Goal: Information Seeking & Learning: Learn about a topic

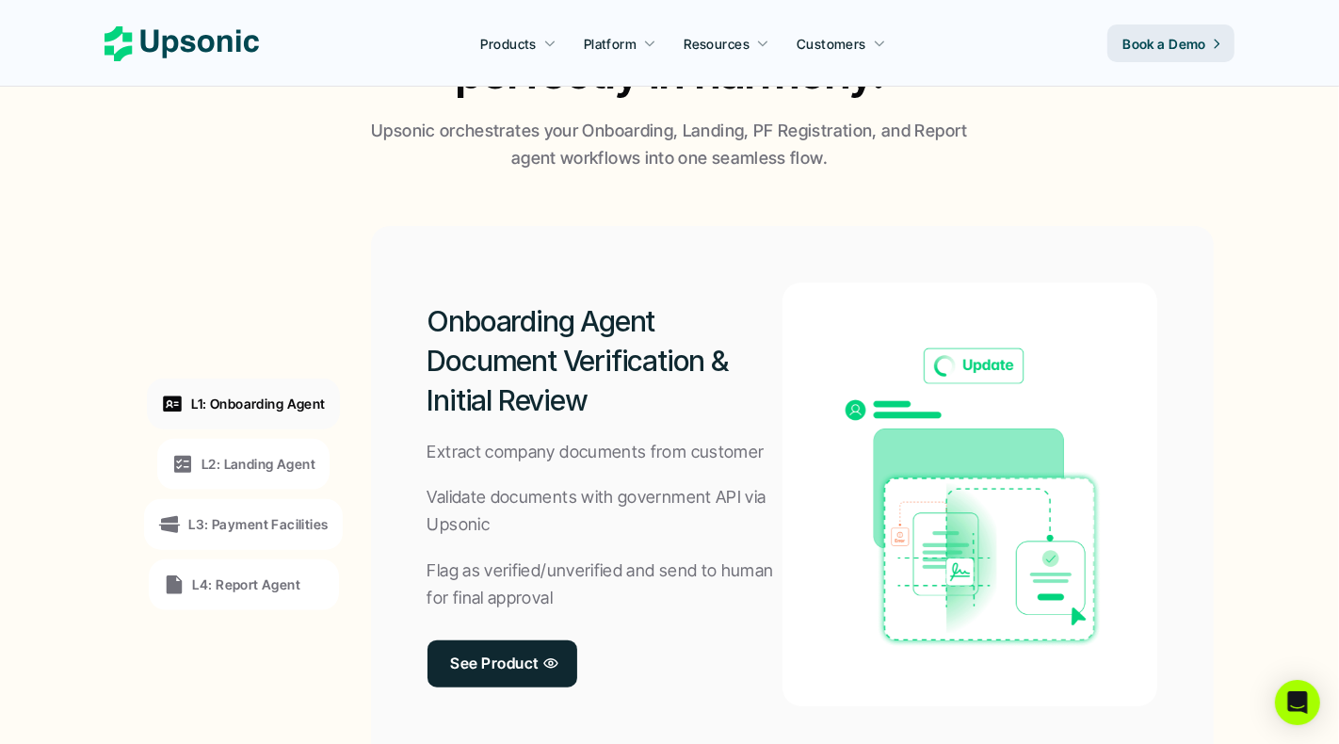
scroll to position [1535, 0]
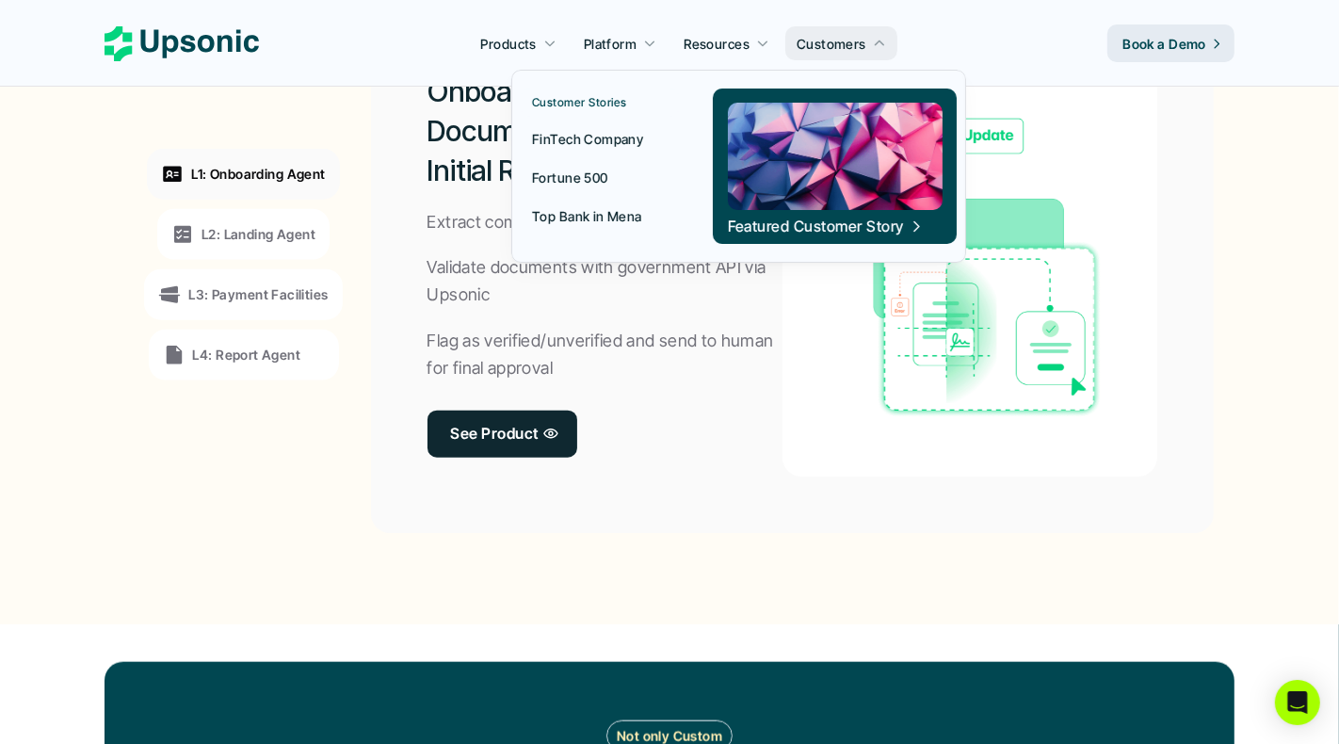
click at [817, 141] on img at bounding box center [834, 156] width 215 height 107
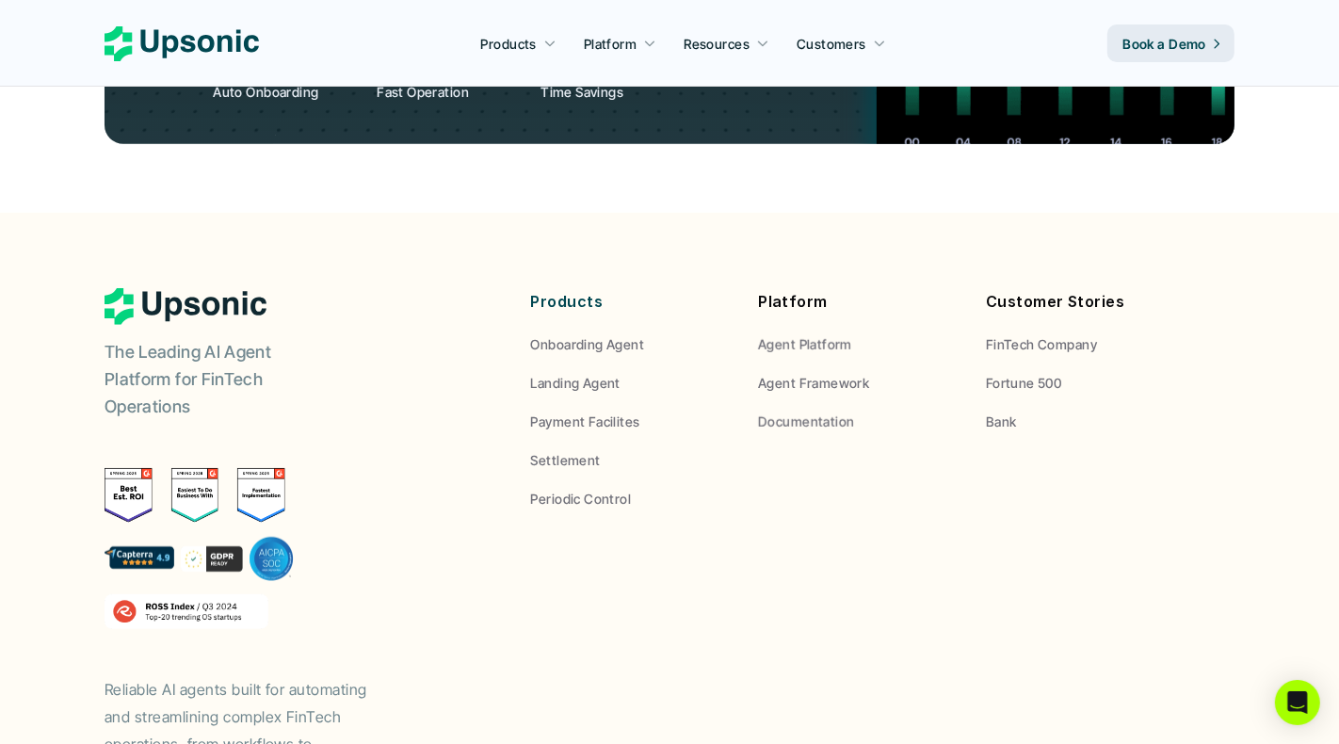
scroll to position [7123, 0]
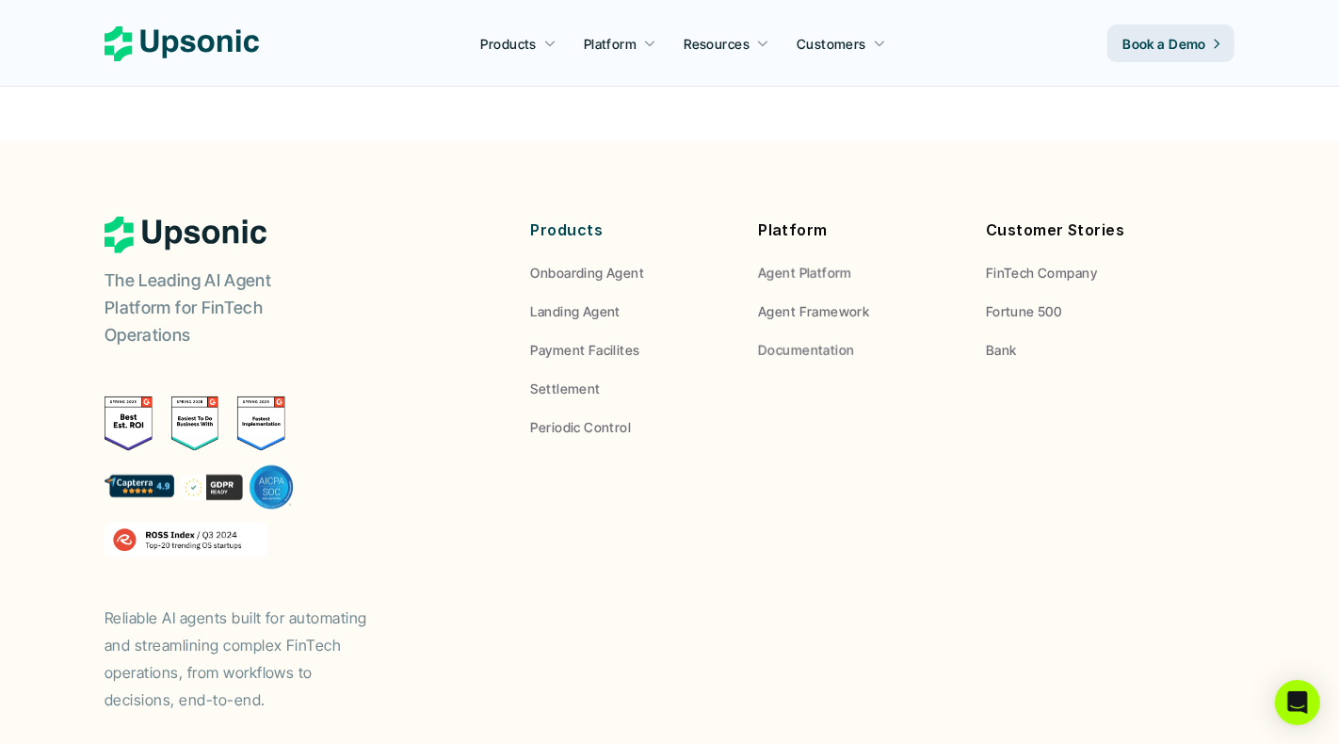
click at [559, 217] on p "Products" at bounding box center [631, 230] width 200 height 27
click at [813, 217] on p "Platform" at bounding box center [858, 230] width 200 height 27
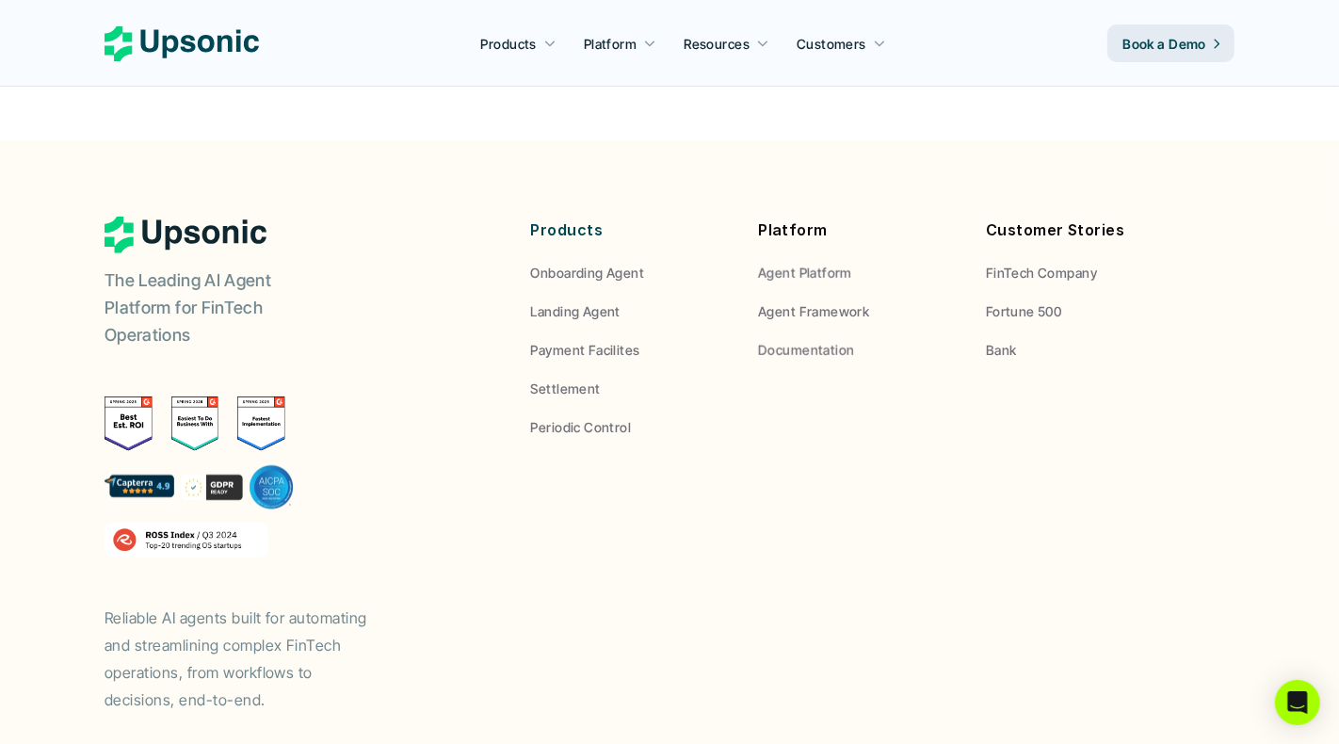
click at [1013, 217] on p "Customer Stories" at bounding box center [1086, 230] width 200 height 27
click at [557, 217] on p "Products" at bounding box center [631, 230] width 200 height 27
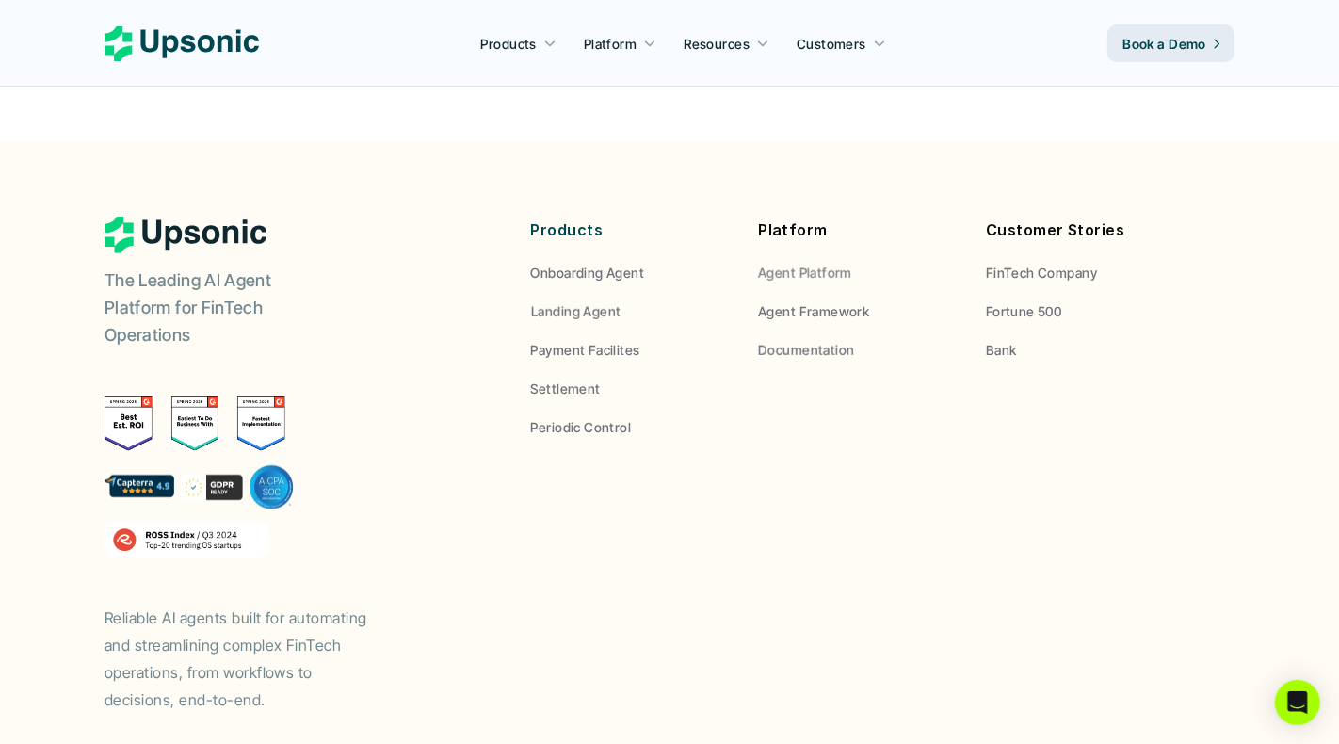
click at [797, 217] on p "Platform" at bounding box center [858, 230] width 200 height 27
click at [1027, 217] on p "Customer Stories" at bounding box center [1086, 230] width 200 height 27
click at [1030, 217] on p "Customer Stories" at bounding box center [1086, 230] width 200 height 27
click at [1032, 217] on p "Customer Stories" at bounding box center [1086, 230] width 200 height 27
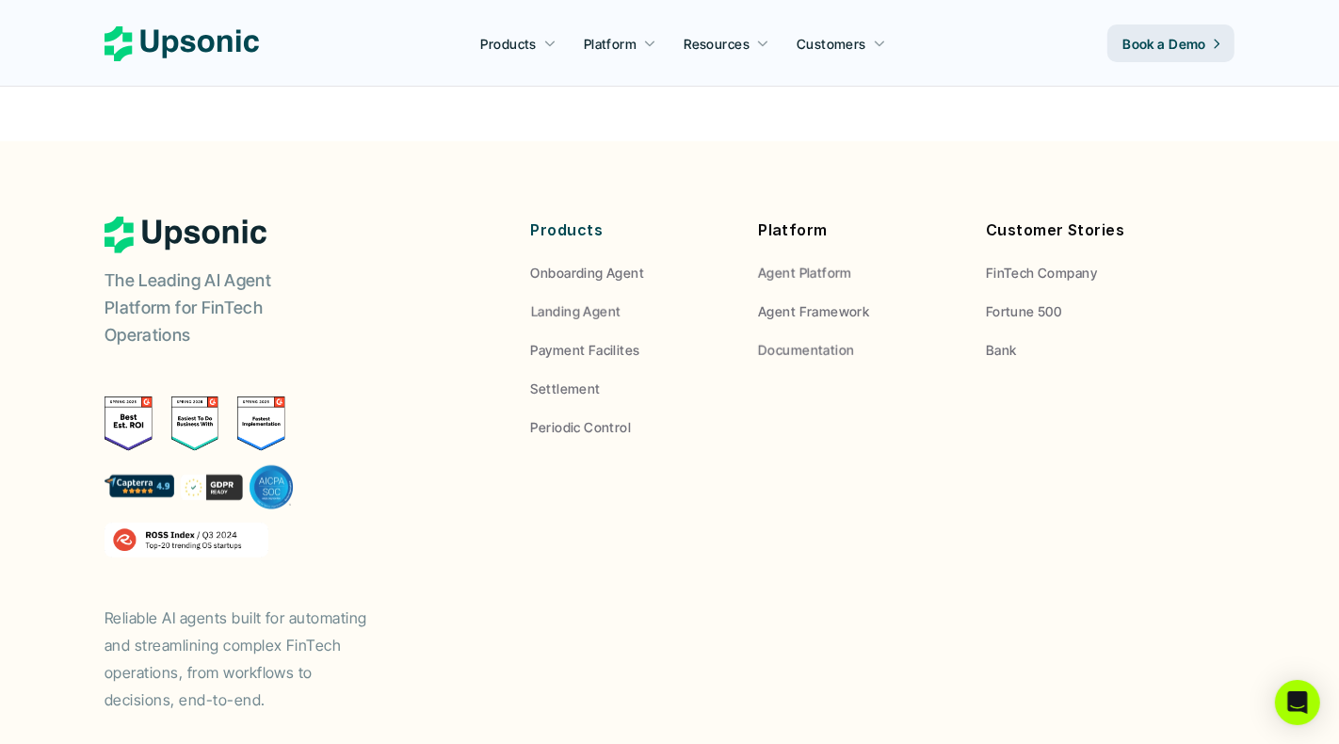
click at [1032, 217] on p "Customer Stories" at bounding box center [1086, 230] width 200 height 27
click at [307, 58] on div "Products Platform Resources Customers Book a Demo" at bounding box center [670, 43] width 1130 height 38
drag, startPoint x: 512, startPoint y: 131, endPoint x: 702, endPoint y: 131, distance: 190.2
click at [702, 217] on div "Products Onboarding Agent Landing Agent Payment Facilites Settlement Periodic C…" at bounding box center [857, 327] width 753 height 220
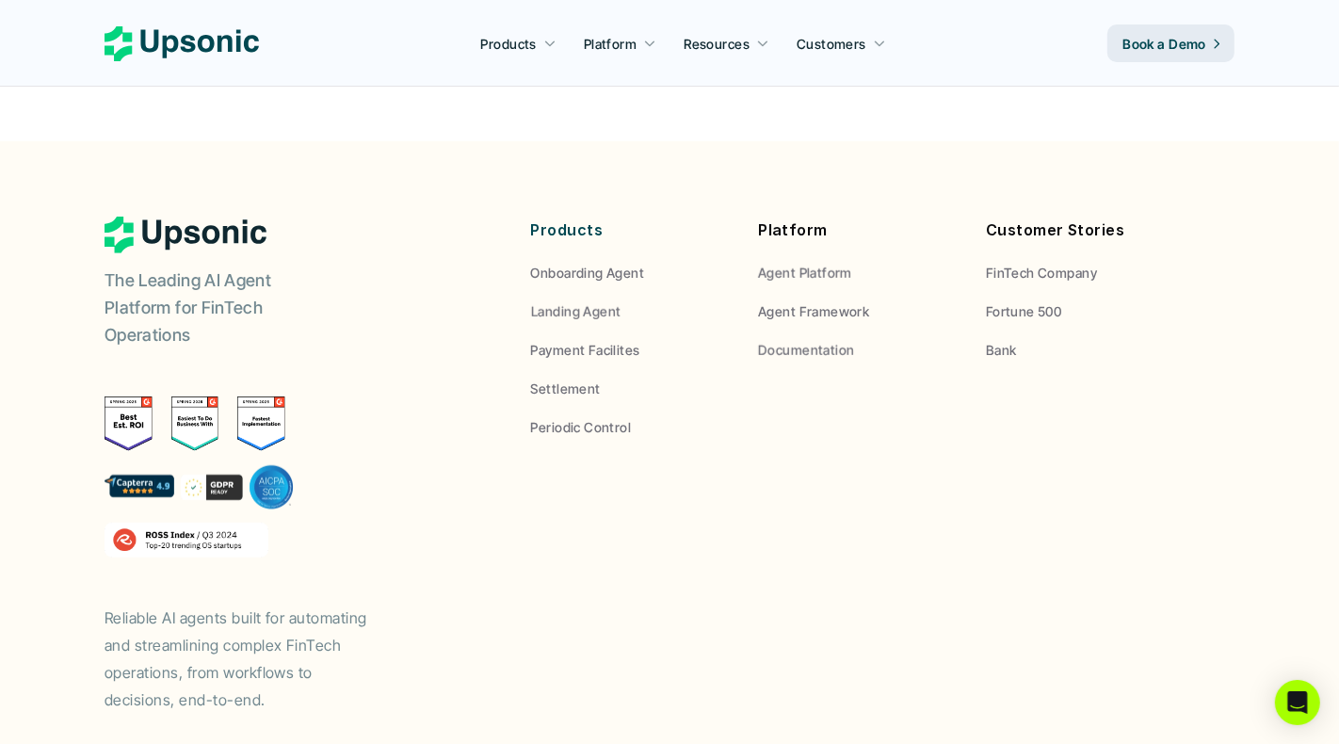
drag, startPoint x: 748, startPoint y: 108, endPoint x: 872, endPoint y: 110, distance: 124.3
click at [872, 217] on div "Products Onboarding Agent Landing Agent Payment Facilites Settlement Periodic C…" at bounding box center [858, 327] width 654 height 220
drag, startPoint x: 979, startPoint y: 119, endPoint x: 1231, endPoint y: 141, distance: 252.4
click at [1231, 217] on div "Products Onboarding Agent Landing Agent Payment Facilites Settlement Periodic C…" at bounding box center [857, 327] width 753 height 220
click at [914, 217] on p "Platform" at bounding box center [858, 230] width 200 height 27
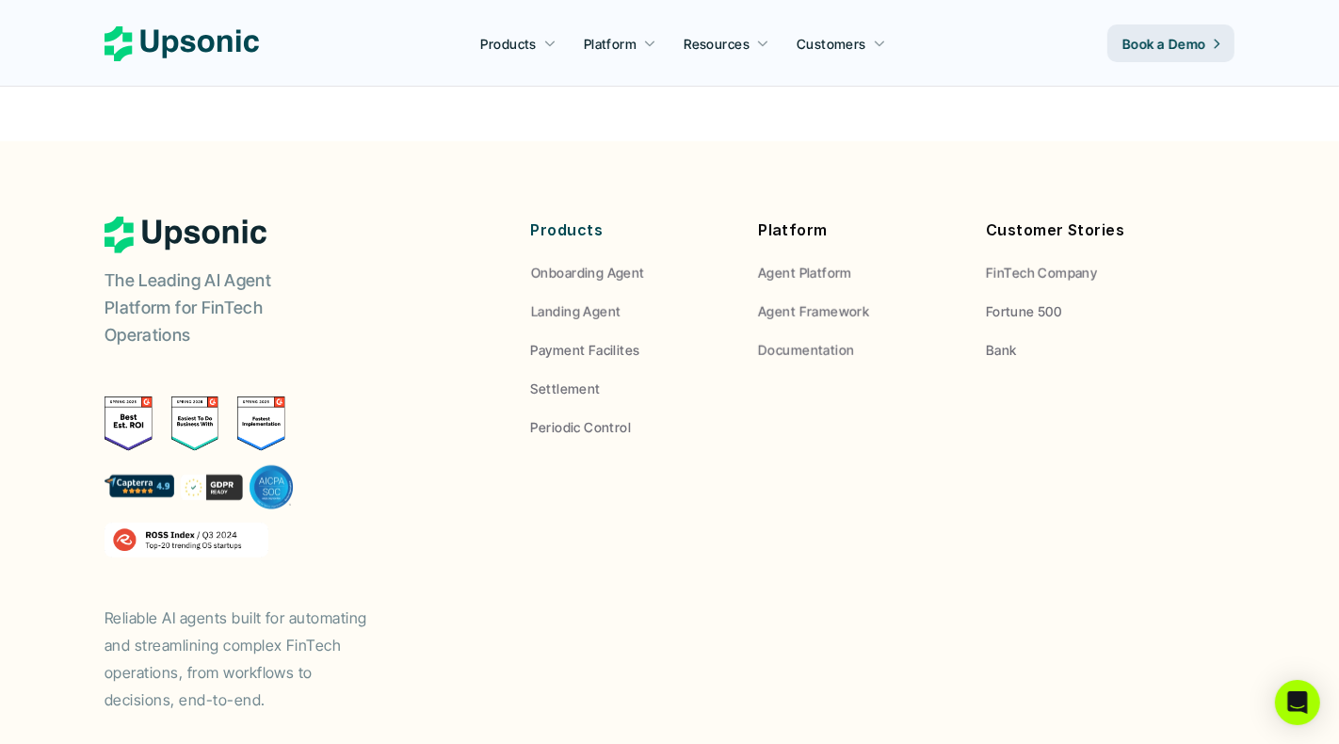
drag, startPoint x: 530, startPoint y: 123, endPoint x: 1088, endPoint y: 269, distance: 577.1
click at [1088, 269] on div "Products Onboarding Agent Landing Agent Payment Facilites Settlement Periodic C…" at bounding box center [857, 327] width 753 height 220
click at [793, 469] on div "The Leading AI Agent Platform for FinTech Operations Reliable AI agents built f…" at bounding box center [670, 465] width 1130 height 496
drag, startPoint x: 793, startPoint y: 469, endPoint x: 512, endPoint y: 115, distance: 451.7
click at [512, 217] on div "The Leading AI Agent Platform for FinTech Operations Reliable AI agents built f…" at bounding box center [670, 465] width 1130 height 496
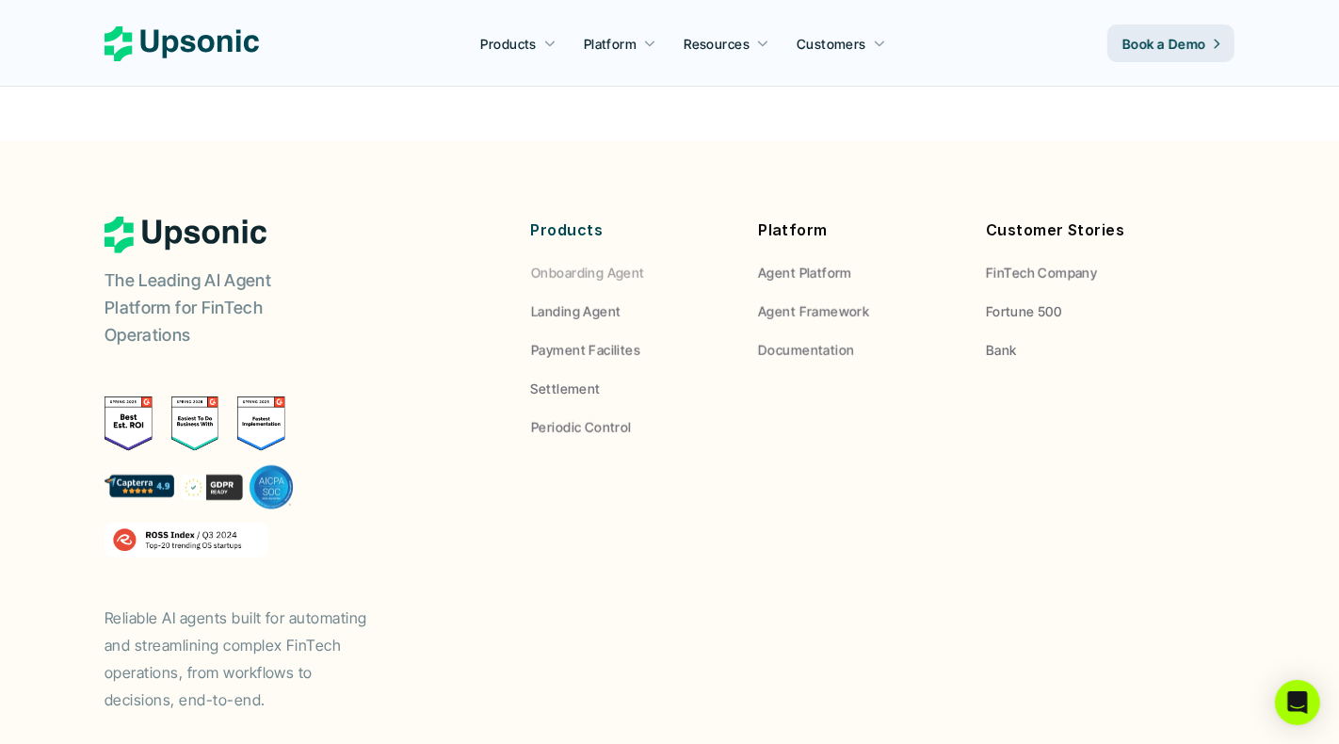
drag, startPoint x: 903, startPoint y: 279, endPoint x: 566, endPoint y: 107, distance: 378.1
click at [566, 217] on div "Products Onboarding Agent Landing Agent Payment Facilites Settlement Periodic C…" at bounding box center [858, 327] width 654 height 220
click at [480, 141] on footer "The Leading AI Agent Platform for FinTech Operations Reliable AI agents built f…" at bounding box center [669, 496] width 1339 height 711
drag, startPoint x: 1125, startPoint y: 254, endPoint x: 93, endPoint y: 130, distance: 1039.3
click at [93, 141] on footer "The Leading AI Agent Platform for FinTech Operations Reliable AI agents built f…" at bounding box center [669, 496] width 1339 height 711
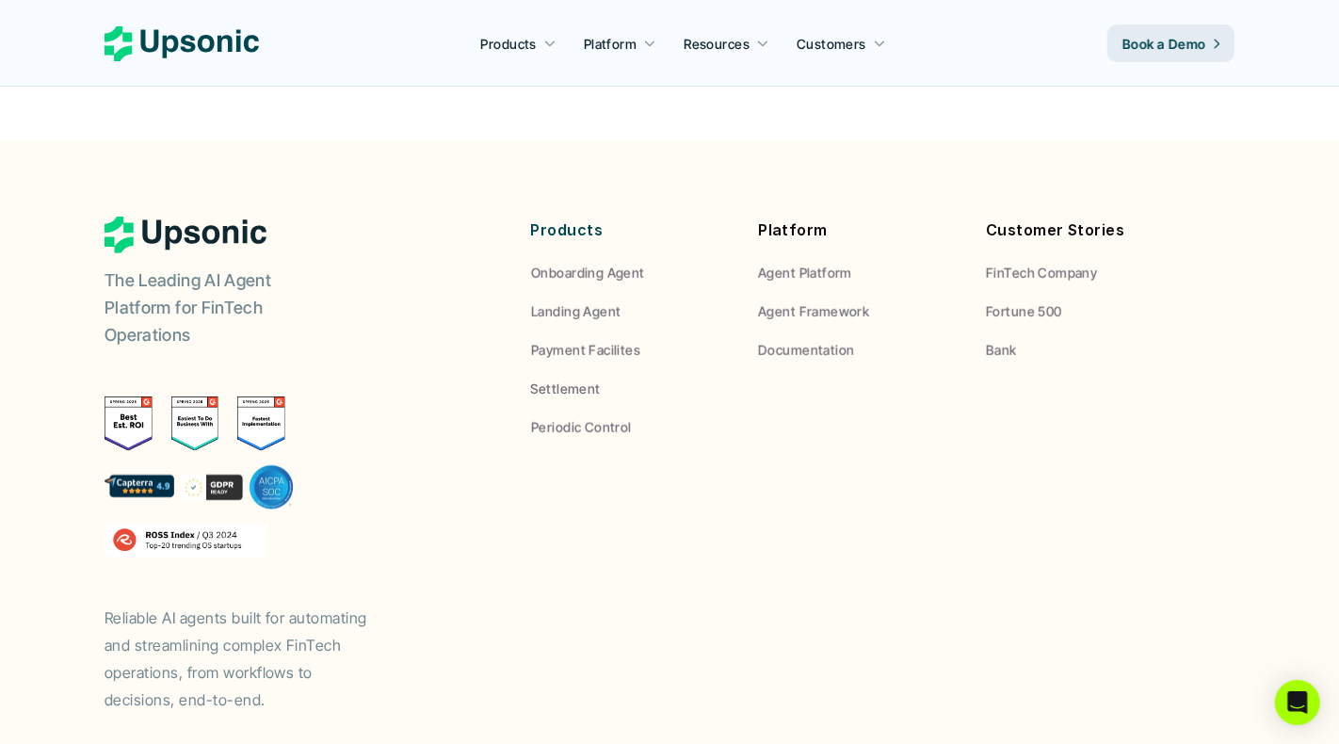
click at [439, 217] on div "The Leading AI Agent Platform for FinTech Operations Reliable AI agents built f…" at bounding box center [293, 465] width 377 height 496
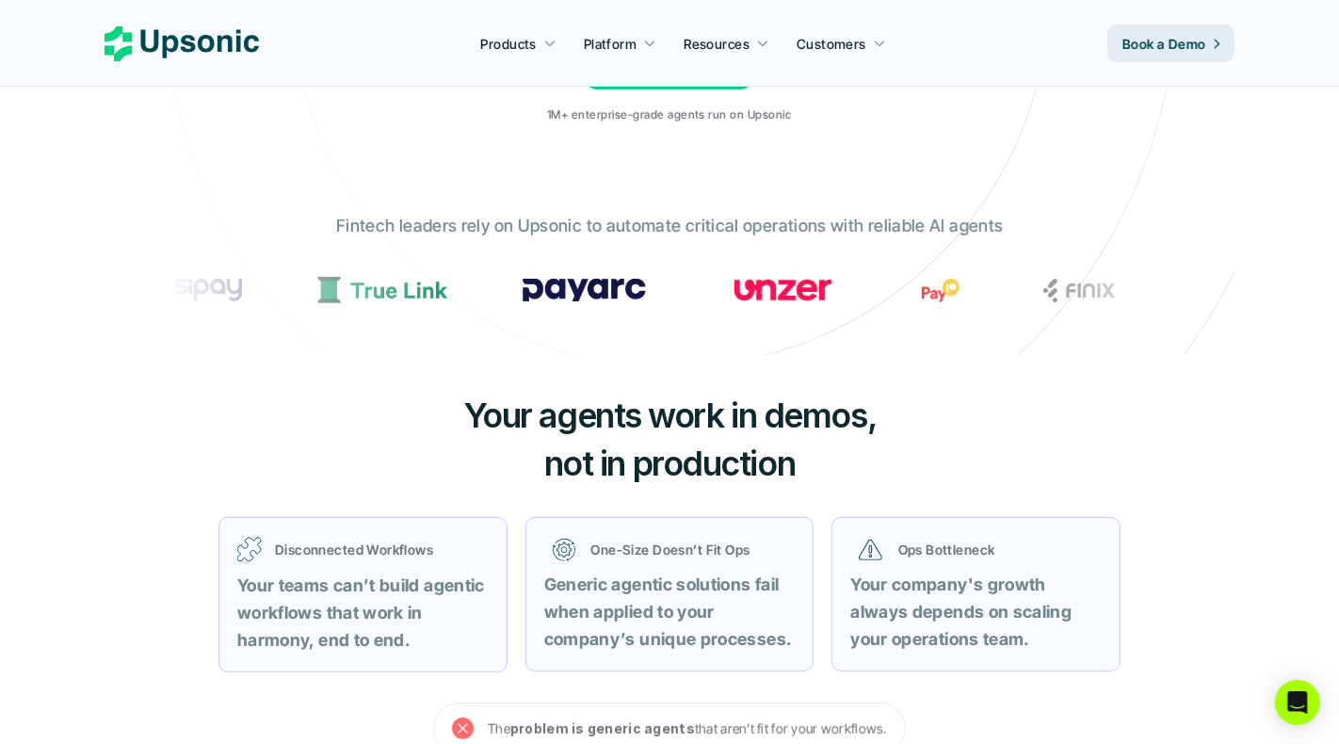
scroll to position [0, 0]
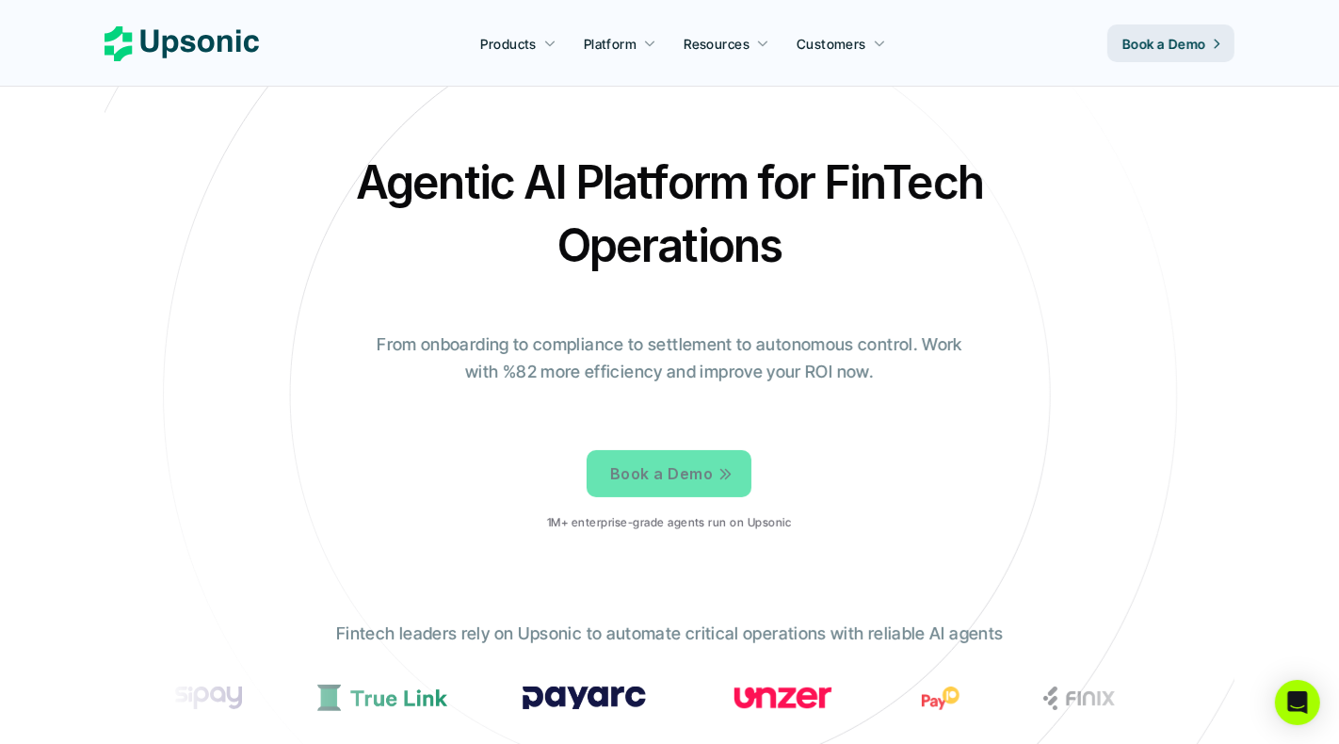
click at [652, 363] on p "From onboarding to compliance to settlement to autonomous control. Work with %8…" at bounding box center [669, 358] width 612 height 55
click at [692, 329] on div "Agentic AI Platform for FinTech Operations From onboarding to compliance to set…" at bounding box center [670, 348] width 1102 height 395
click at [590, 367] on p "From onboarding to compliance to settlement to autonomous control. Work with %8…" at bounding box center [669, 358] width 612 height 55
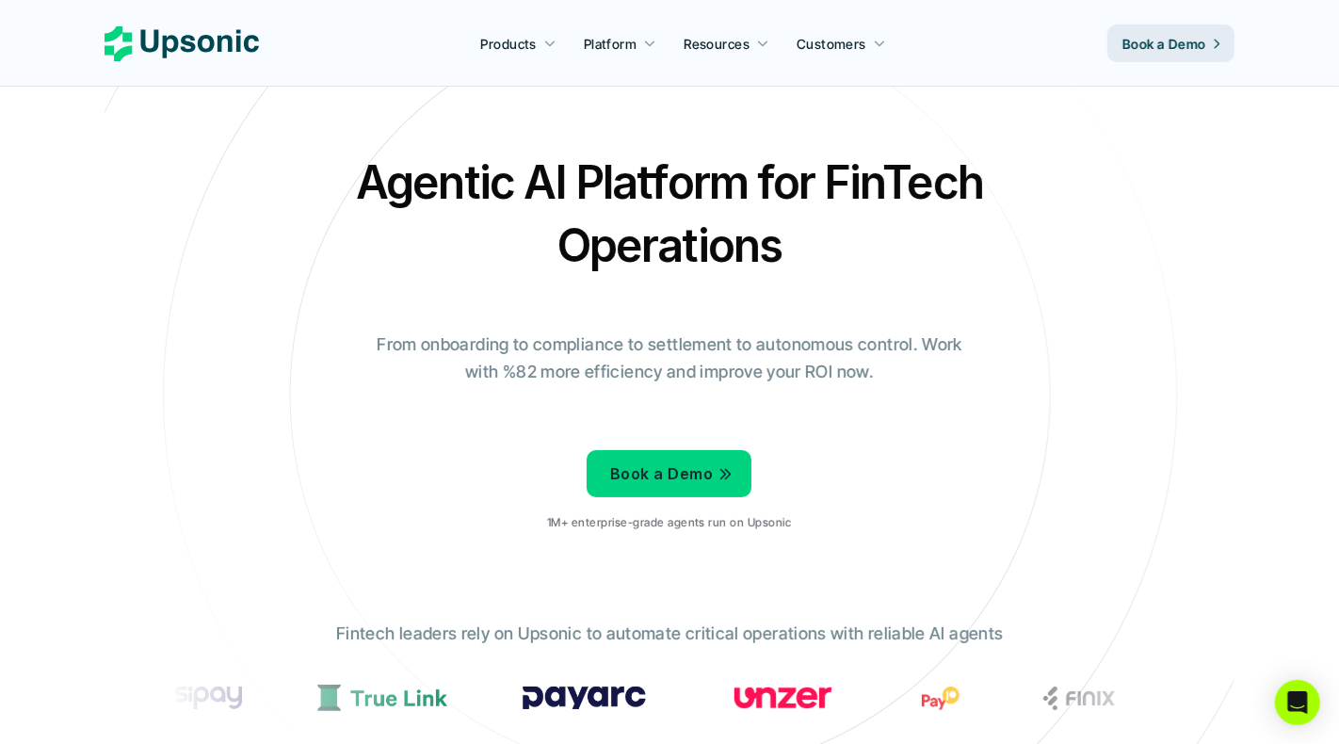
click at [590, 367] on p "From onboarding to compliance to settlement to autonomous control. Work with %8…" at bounding box center [669, 358] width 612 height 55
click at [673, 179] on h2 "Agentic AI Platform for FinTech Operations" at bounding box center [669, 214] width 659 height 126
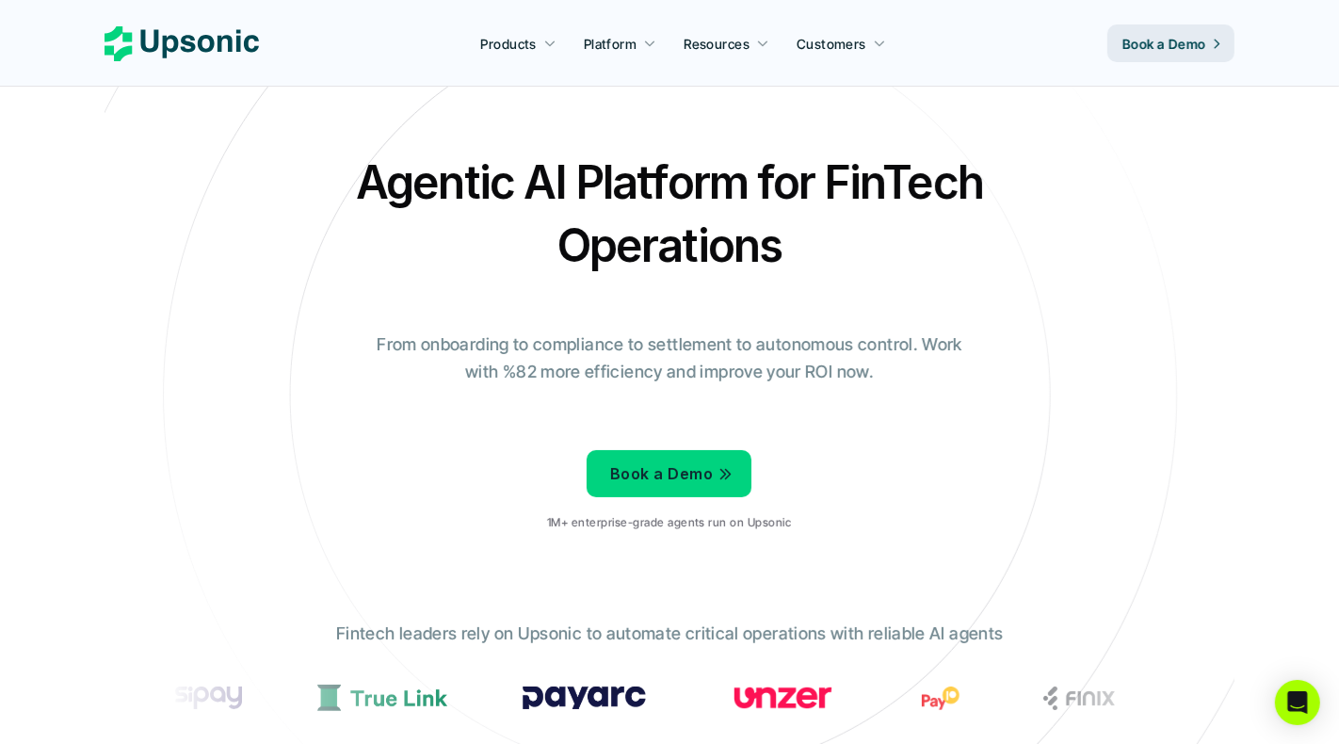
click at [668, 224] on h2 "Agentic AI Platform for FinTech Operations" at bounding box center [669, 214] width 659 height 126
click at [668, 190] on h2 "Agentic AI Platform for FinTech Operations" at bounding box center [669, 214] width 659 height 126
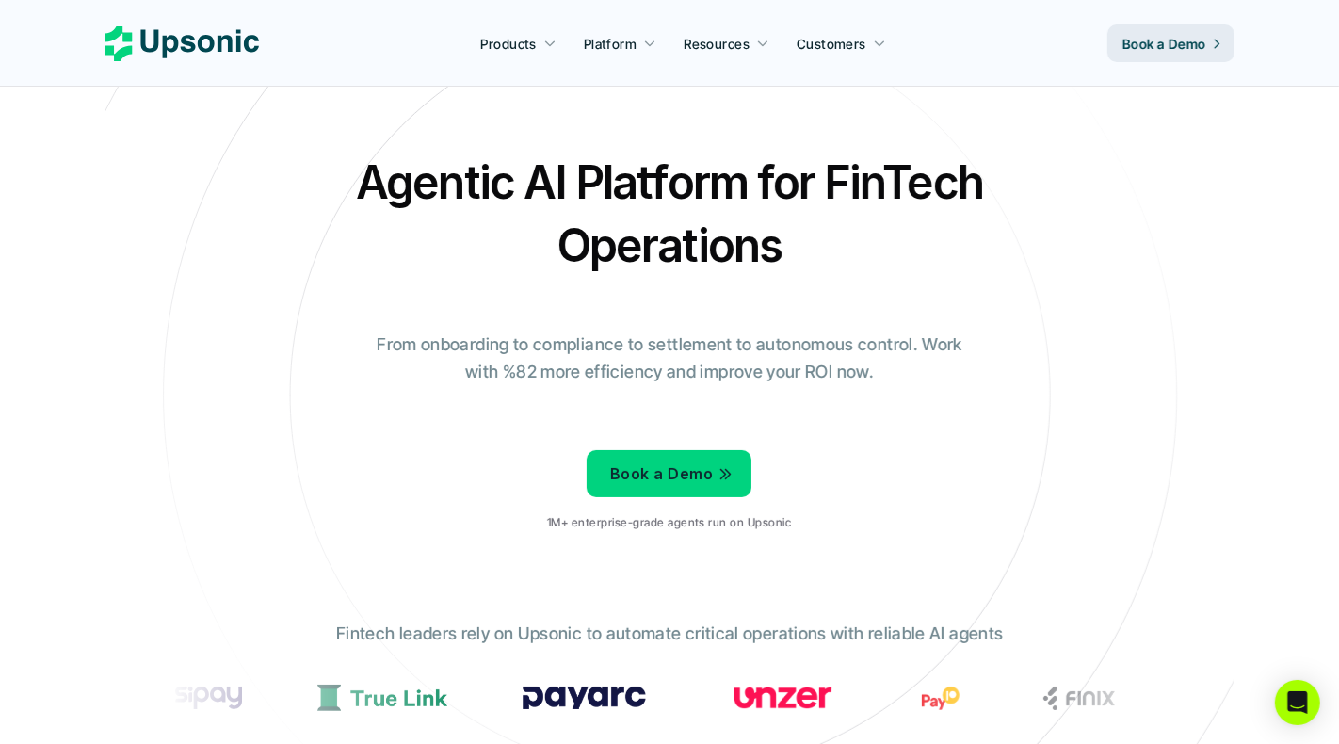
click at [668, 190] on h2 "Agentic AI Platform for FinTech Operations" at bounding box center [669, 214] width 659 height 126
click at [668, 189] on h2 "Agentic AI Platform for FinTech Operations" at bounding box center [669, 214] width 659 height 126
drag, startPoint x: 340, startPoint y: 174, endPoint x: 886, endPoint y: 259, distance: 552.6
click at [886, 259] on div "Agentic AI Platform for FinTech Operations From onboarding to compliance to set…" at bounding box center [670, 348] width 1102 height 395
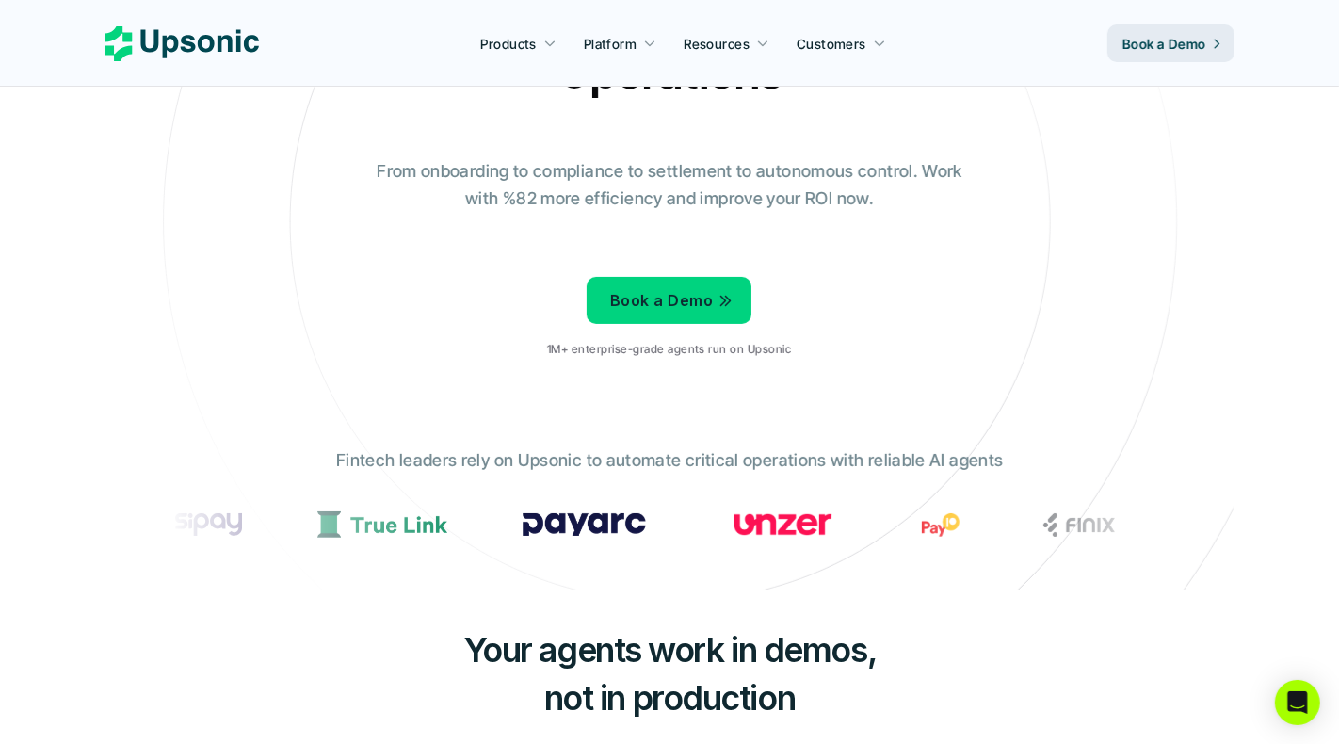
scroll to position [190, 0]
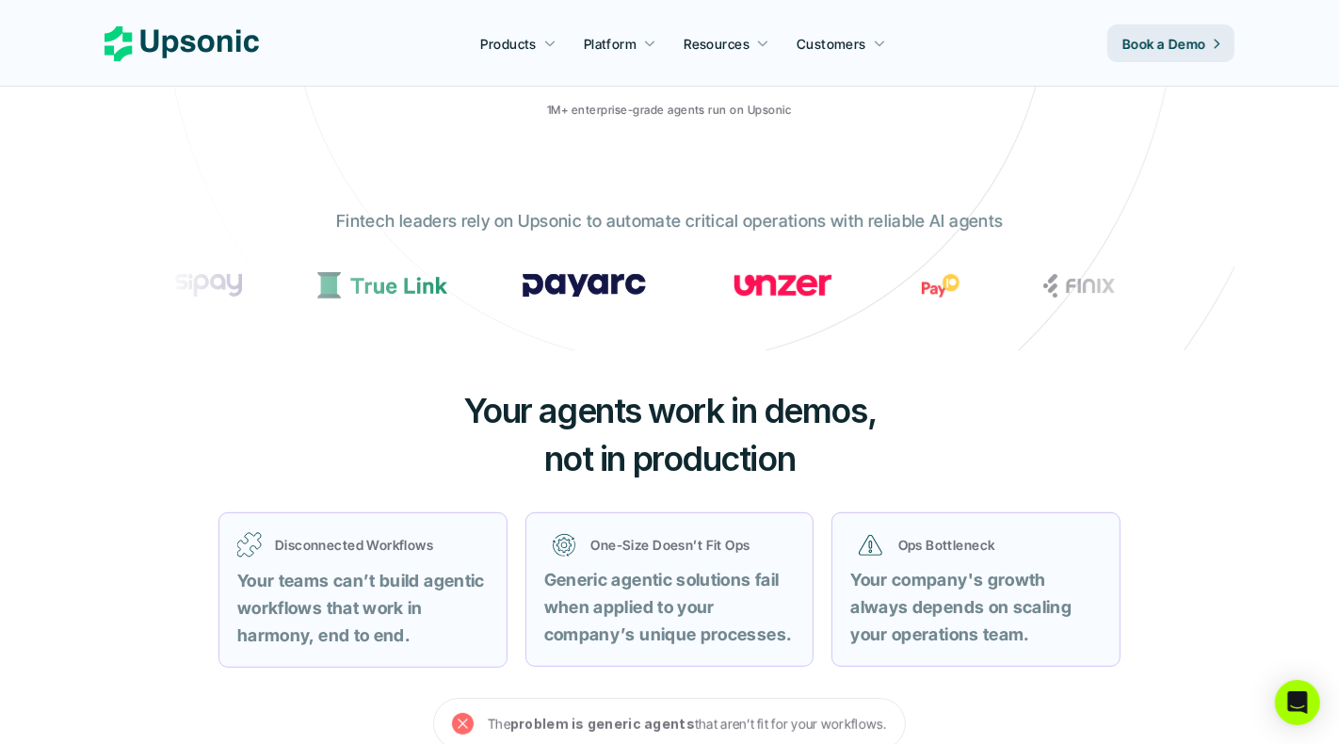
scroll to position [414, 0]
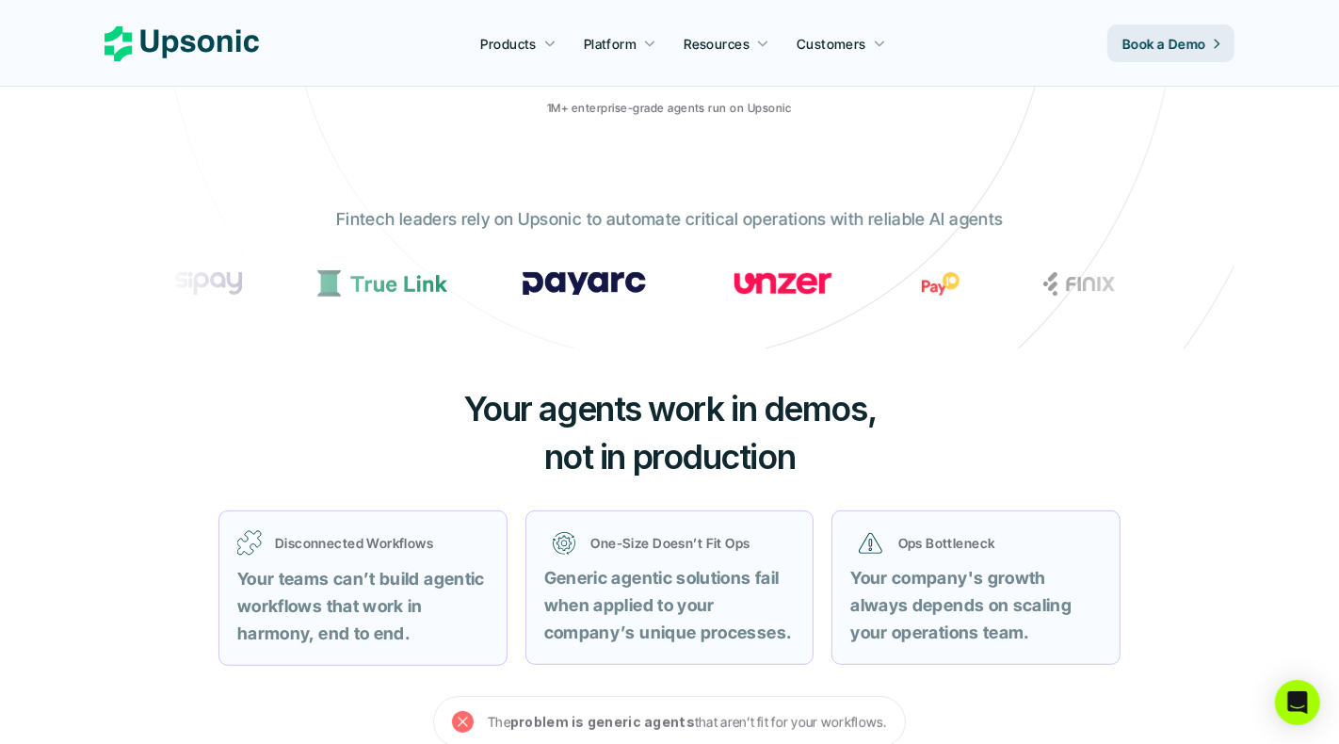
click at [593, 212] on p "Fintech leaders rely on Upsonic to automate critical operations with reliable A…" at bounding box center [669, 219] width 667 height 27
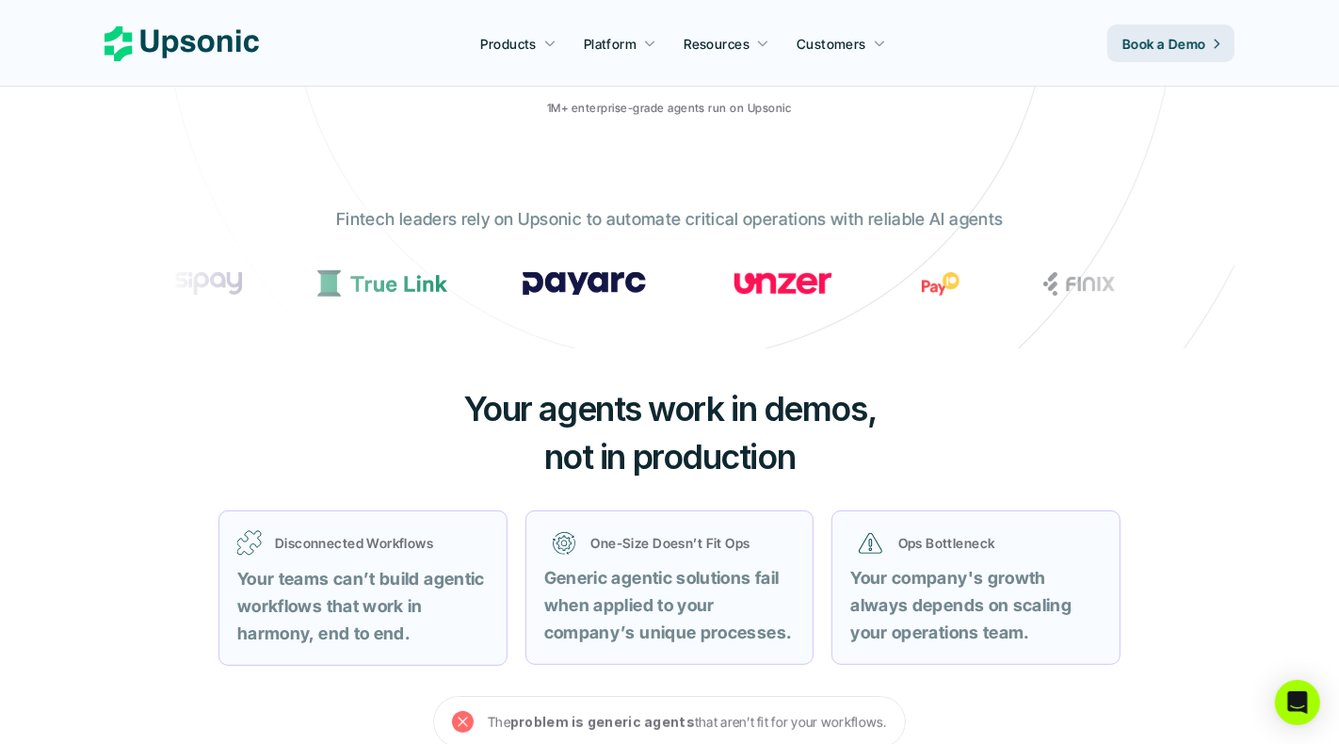
click at [593, 212] on p "Fintech leaders rely on Upsonic to automate critical operations with reliable A…" at bounding box center [669, 219] width 667 height 27
click at [648, 214] on p "Fintech leaders rely on Upsonic to automate critical operations with reliable A…" at bounding box center [669, 219] width 667 height 27
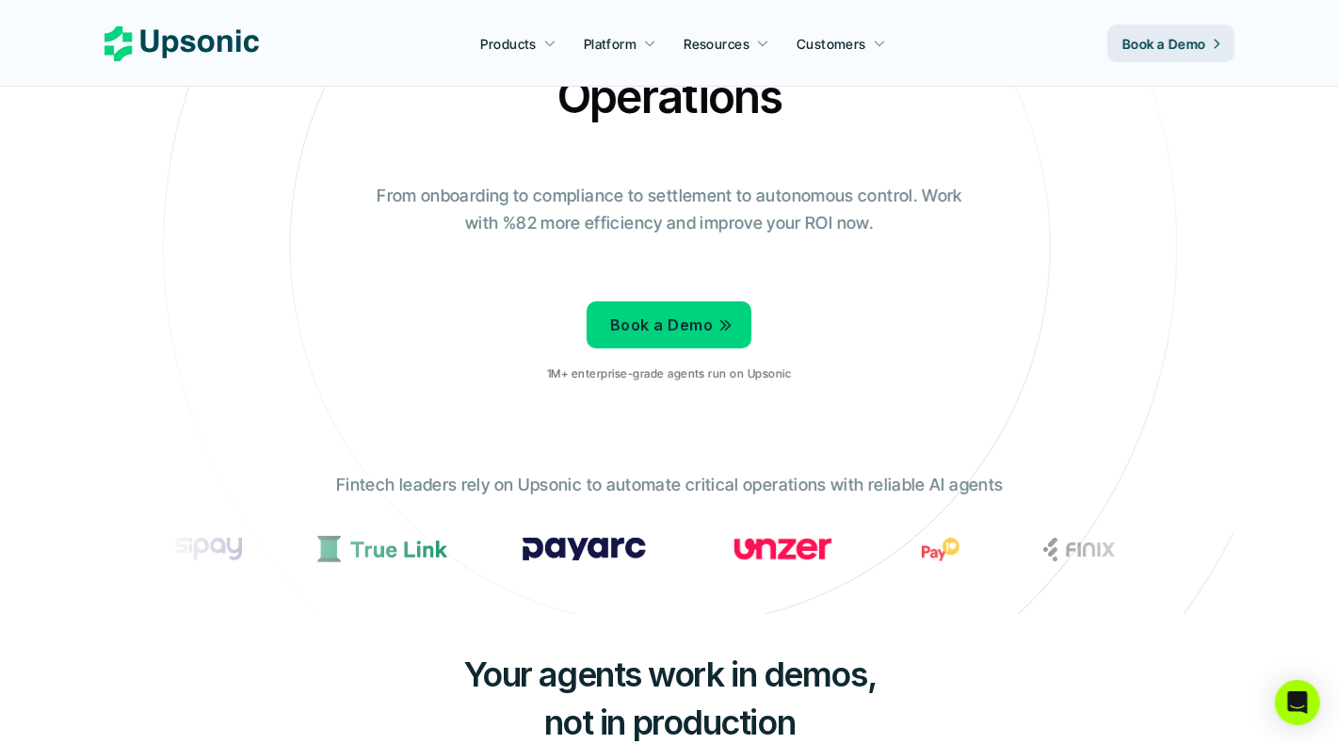
scroll to position [0, 0]
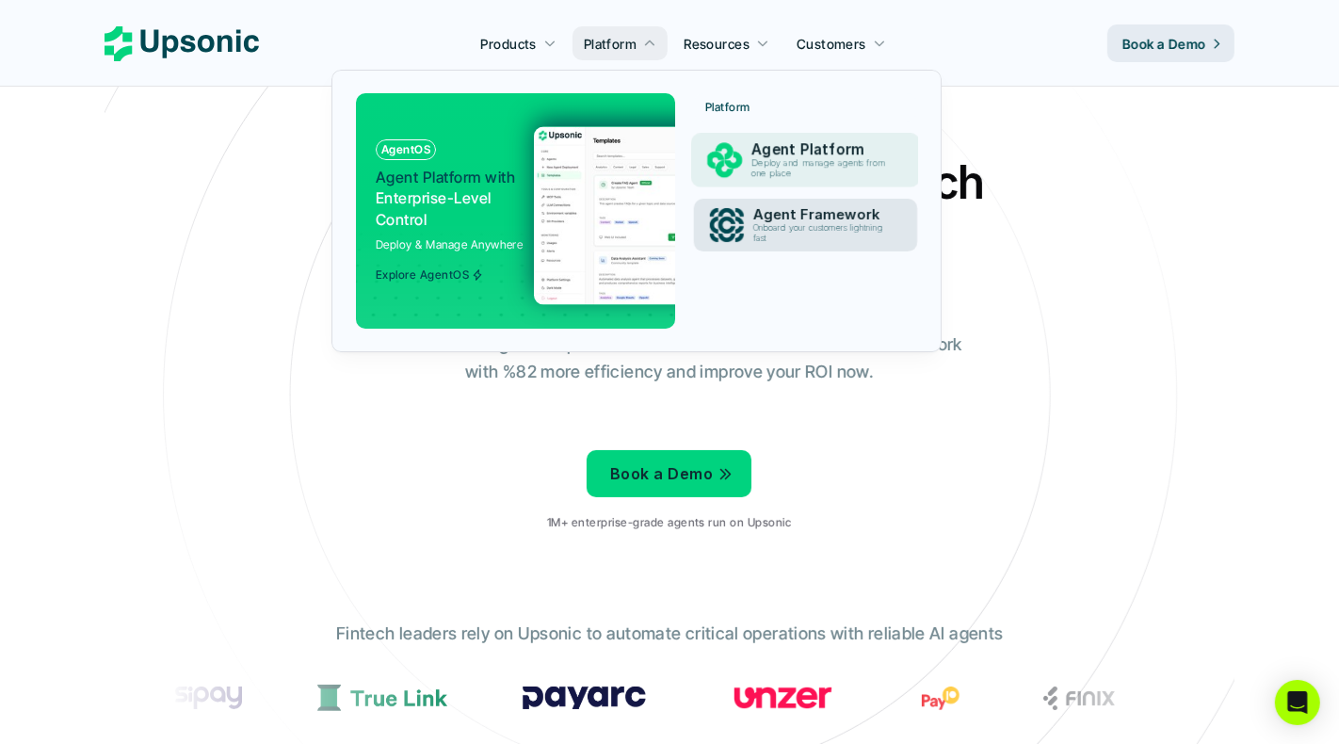
click at [758, 211] on p "Agent Framework" at bounding box center [822, 214] width 139 height 17
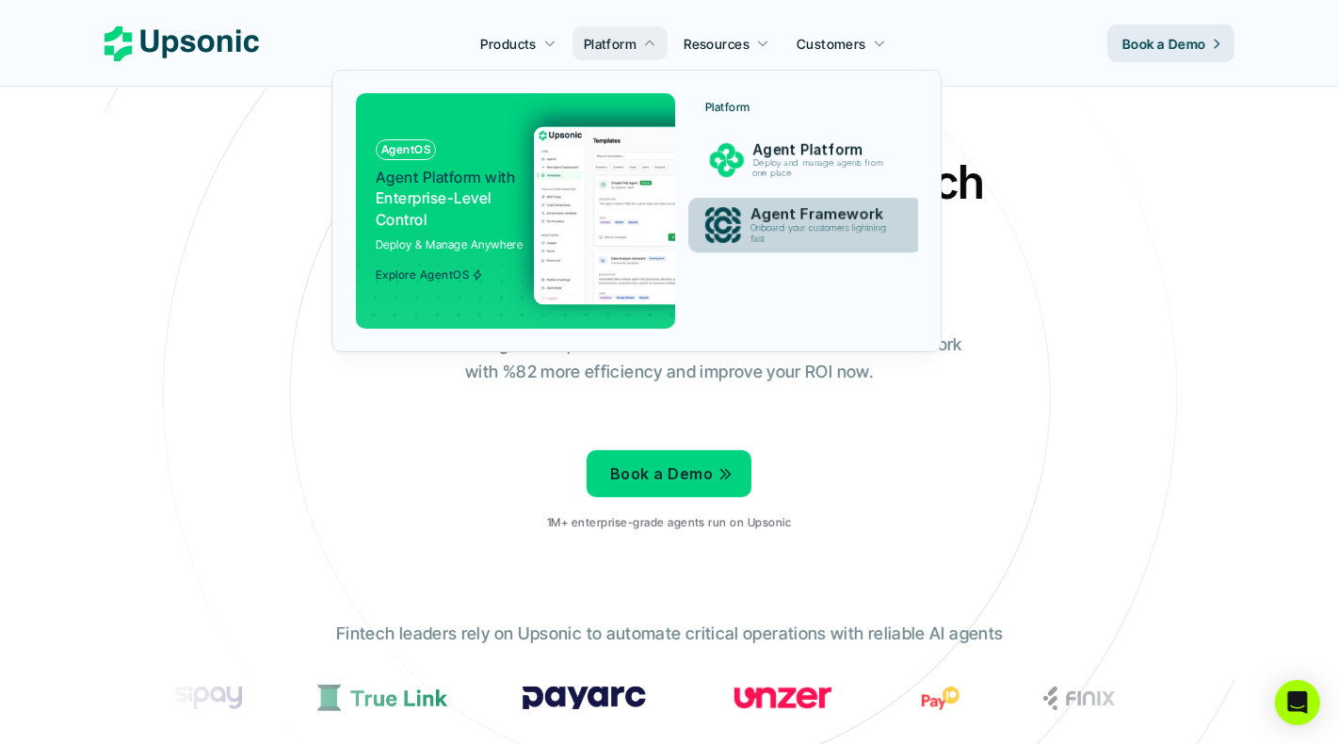
click at [776, 219] on p "Agent Framework" at bounding box center [823, 214] width 146 height 18
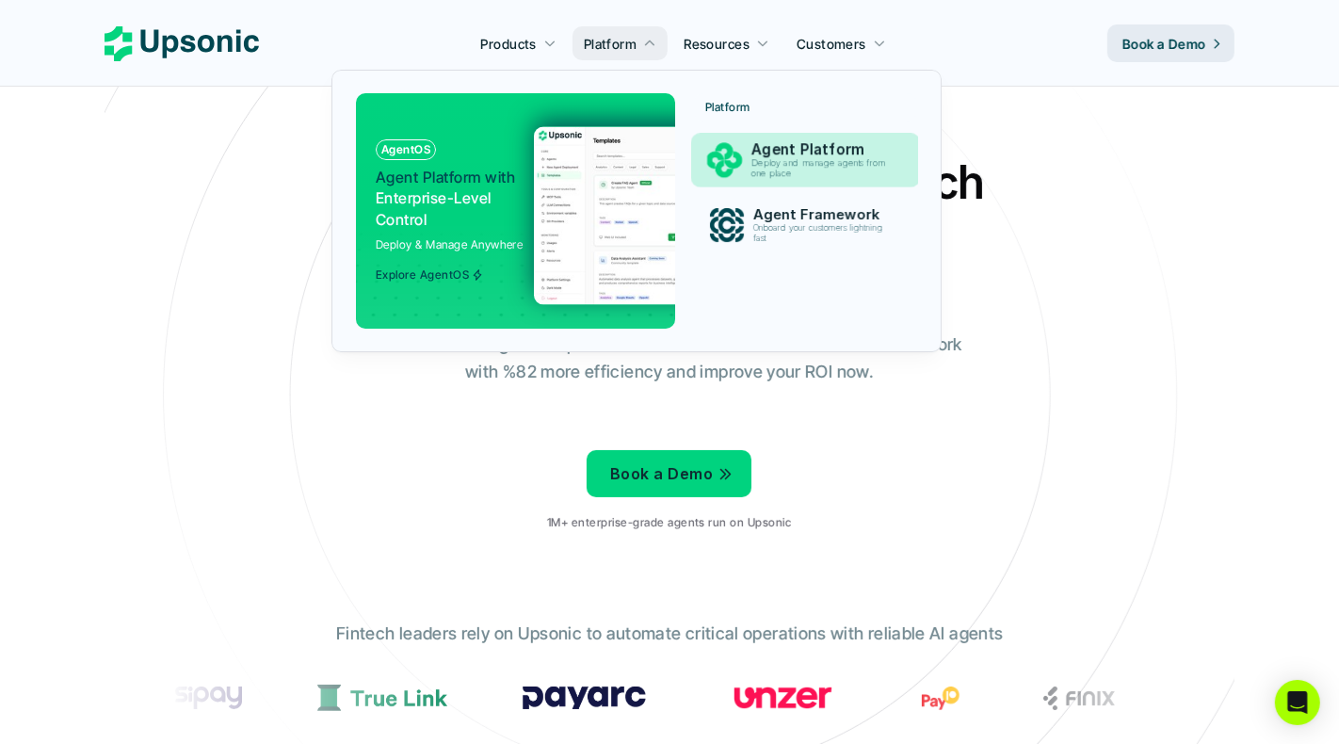
click at [790, 161] on p "Deploy and manage agents from one place" at bounding box center [821, 168] width 141 height 21
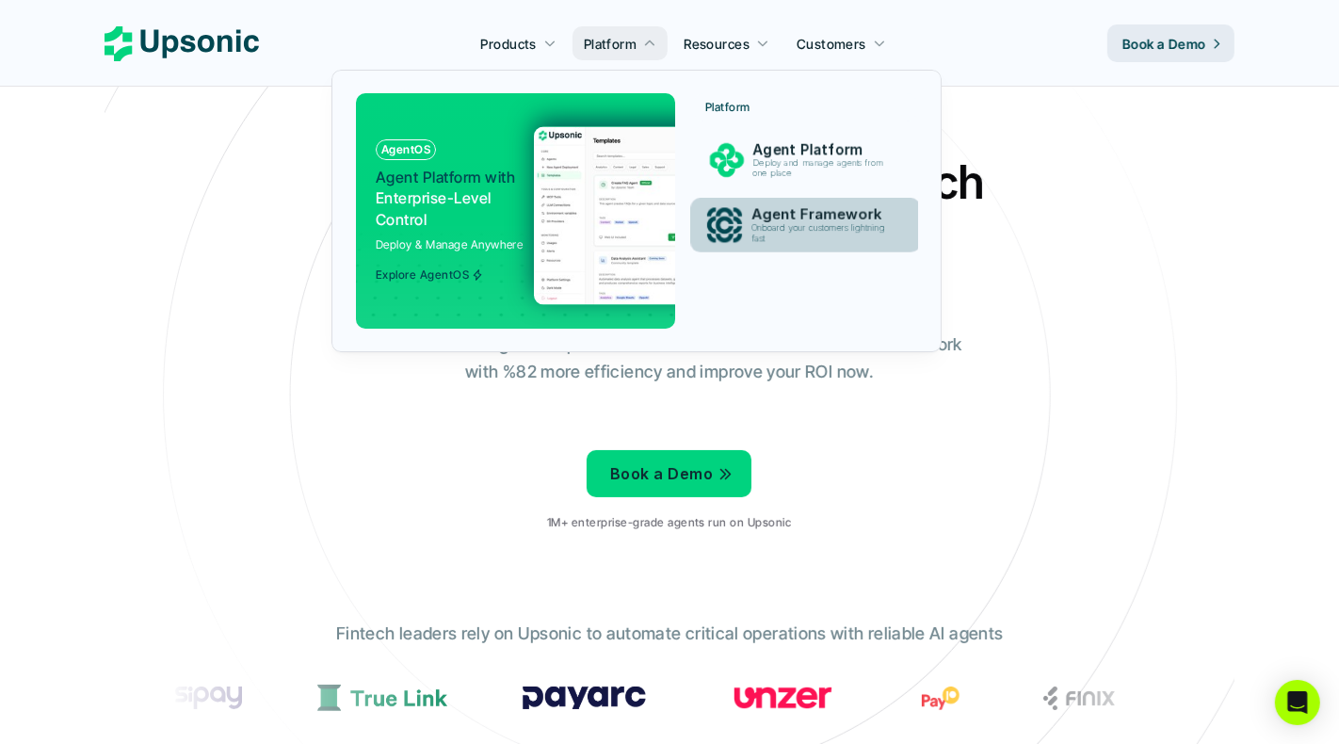
click at [755, 233] on p "Onboard your customers lightning fast" at bounding box center [821, 233] width 141 height 21
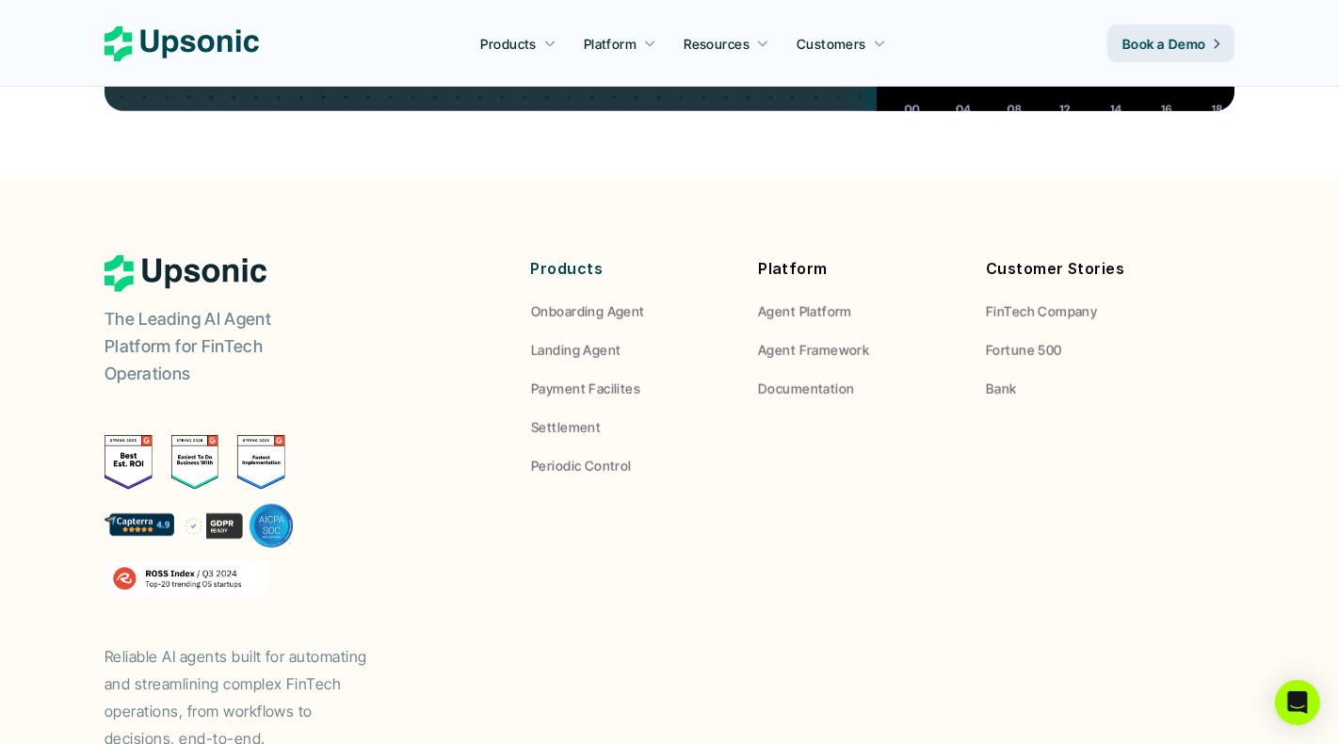
scroll to position [7123, 0]
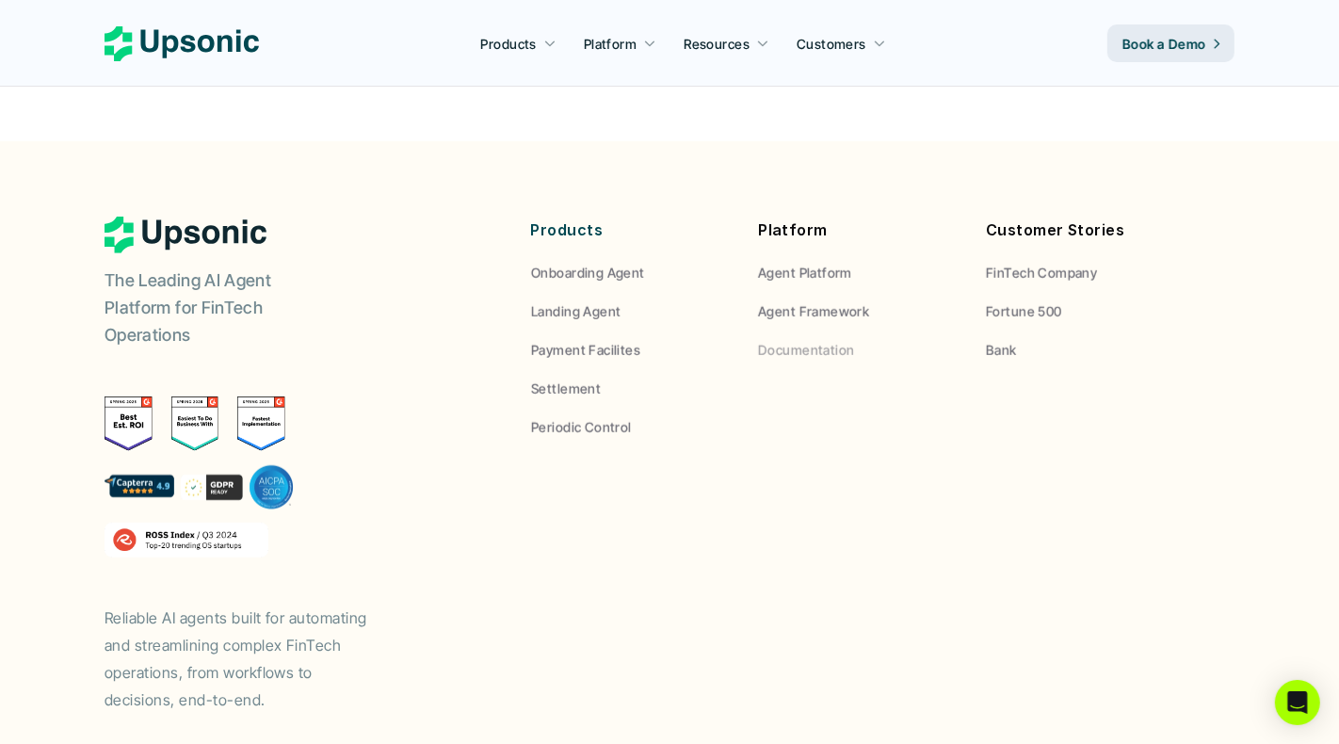
click at [816, 301] on p "Agent Framework" at bounding box center [813, 311] width 111 height 20
click at [820, 217] on div "Platform Agent Platform Agent Framework Documentation" at bounding box center [858, 288] width 200 height 143
click at [820, 263] on p "Agent Platform" at bounding box center [805, 273] width 94 height 20
click at [813, 217] on div "Platform Agent Platform Agent Framework Documentation" at bounding box center [858, 288] width 200 height 143
click at [814, 301] on p "Agent Framework" at bounding box center [813, 311] width 111 height 20
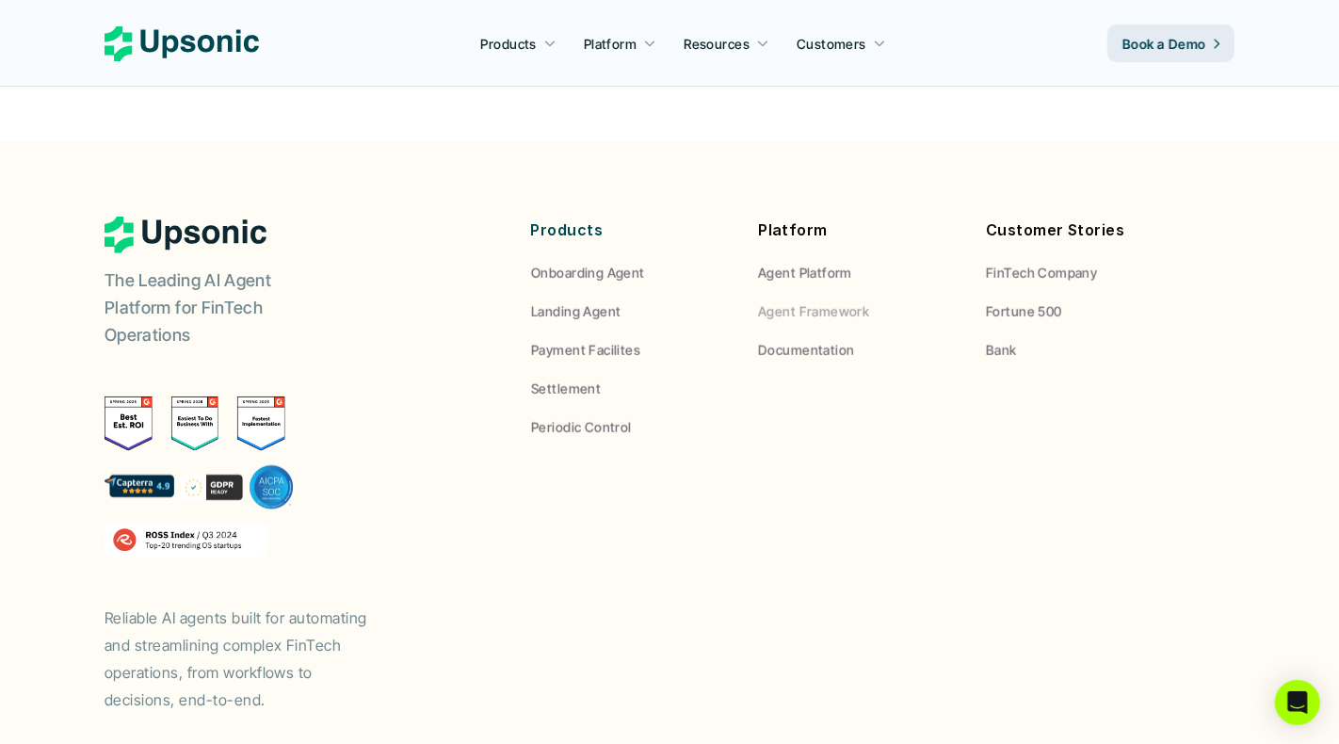
click at [814, 301] on p "Agent Framework" at bounding box center [813, 311] width 111 height 20
click at [805, 340] on p "Documentation" at bounding box center [806, 350] width 96 height 20
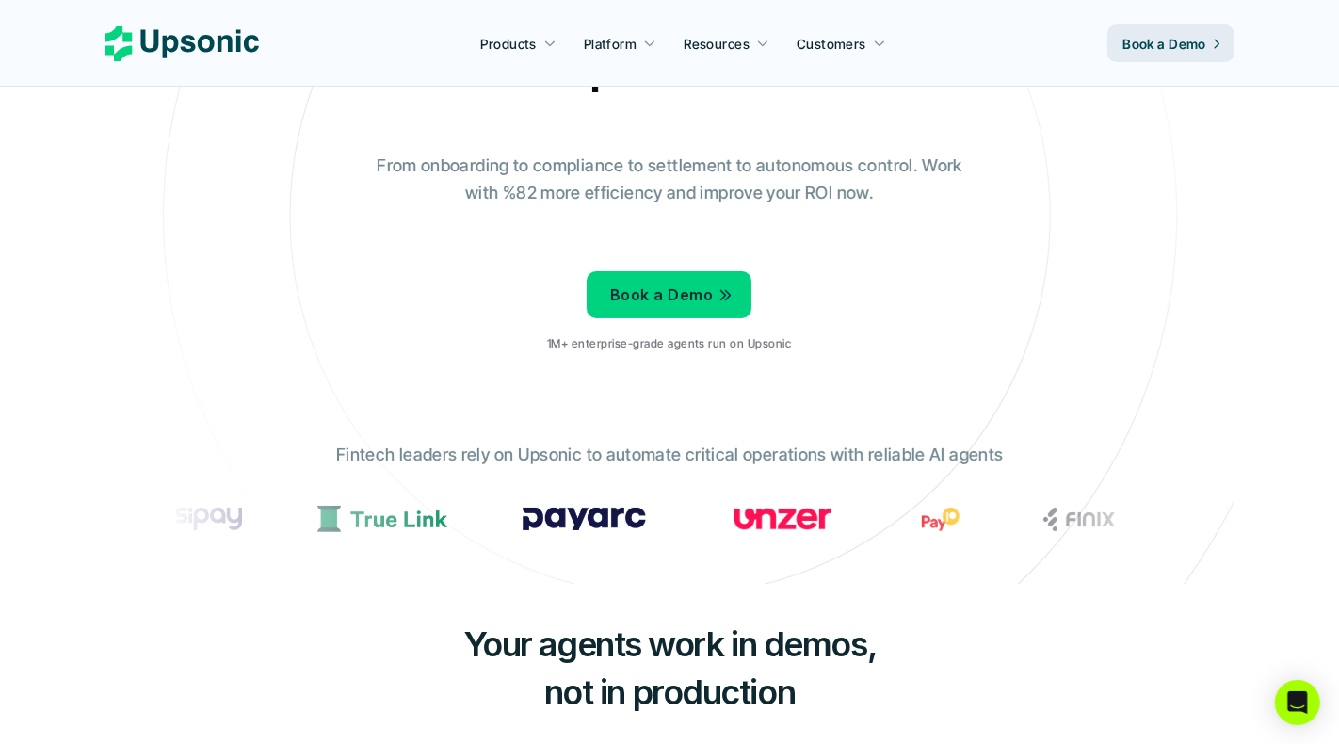
scroll to position [180, 0]
click at [659, 498] on section at bounding box center [669, 517] width 1007 height 41
click at [242, 509] on div at bounding box center [208, 518] width 67 height 23
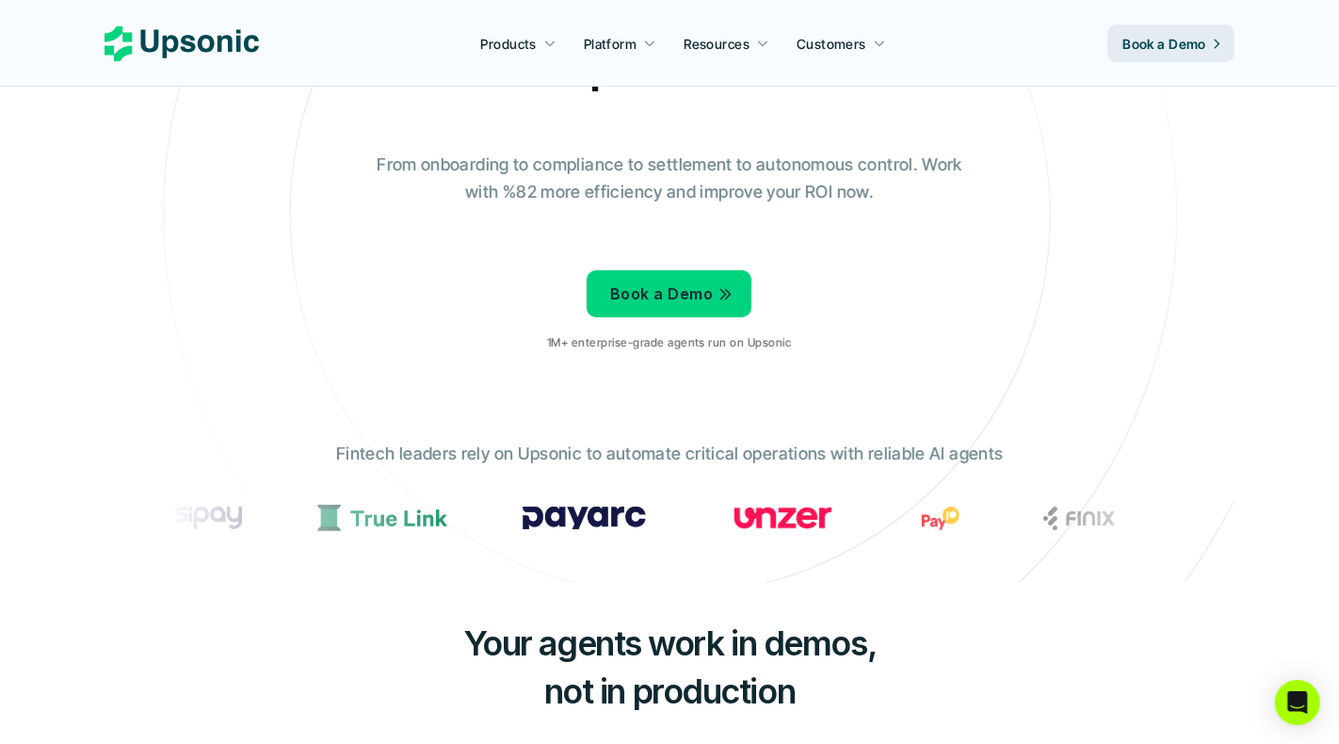
click at [243, 509] on div at bounding box center [209, 518] width 67 height 23
click at [726, 436] on div "Fintech leaders rely on Upsonic to automate critical operations with reliable A…" at bounding box center [670, 497] width 1036 height 142
click at [733, 430] on div "Fintech leaders rely on Upsonic to automate critical operations with reliable A…" at bounding box center [670, 497] width 1036 height 142
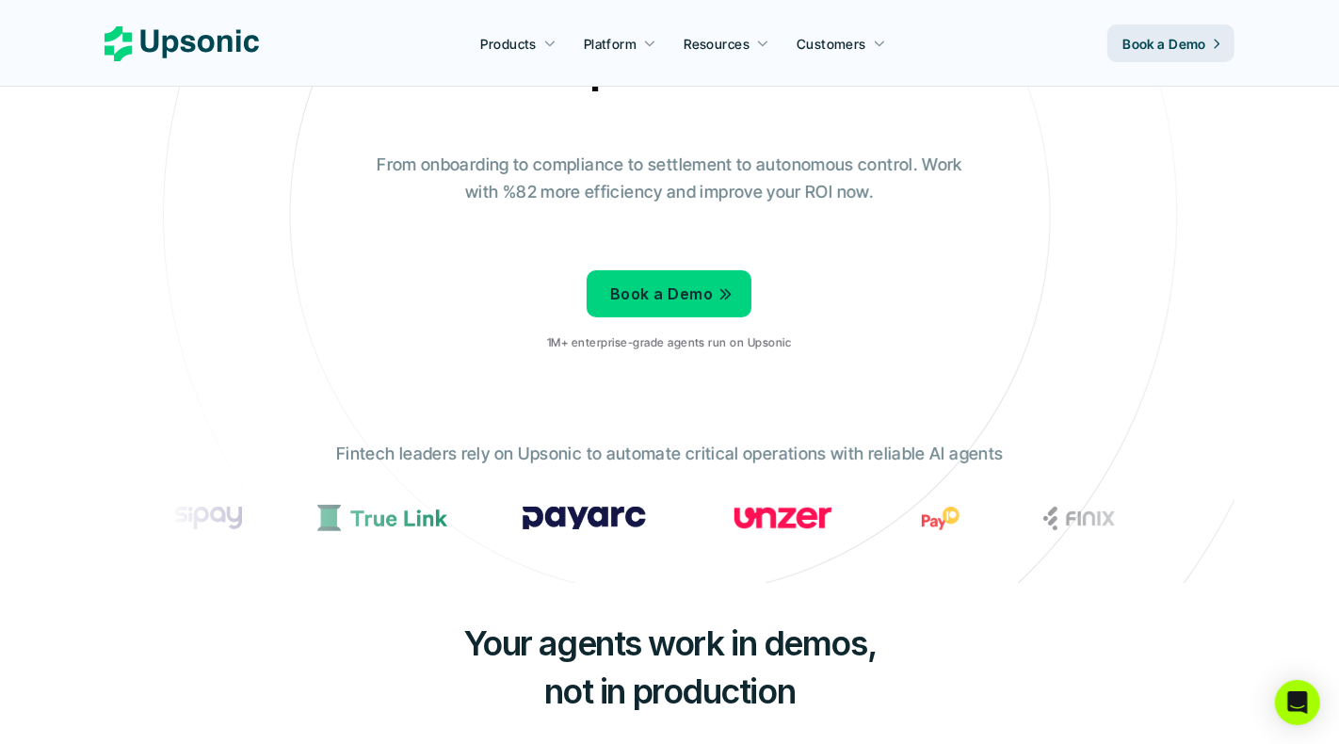
scroll to position [0, 0]
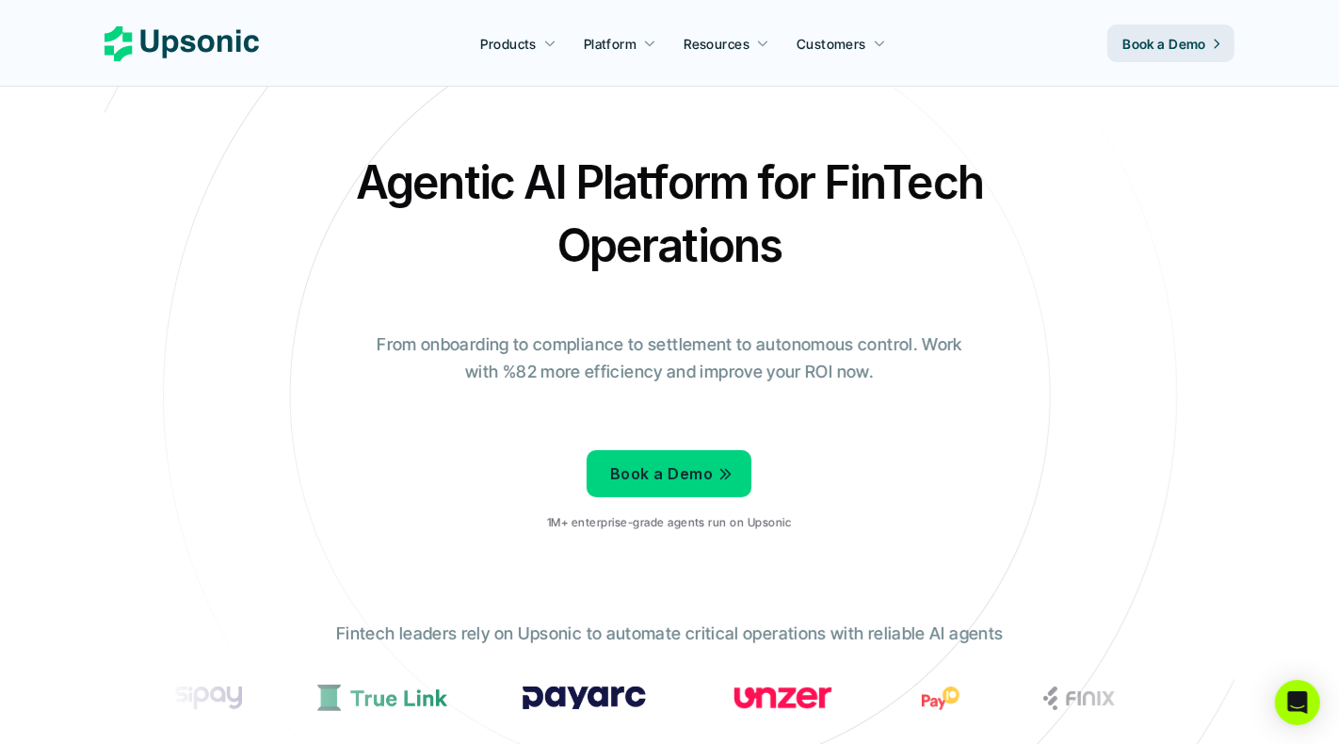
drag, startPoint x: 890, startPoint y: 360, endPoint x: 291, endPoint y: 333, distance: 599.4
click at [291, 333] on div "Agentic AI Platform for FinTech Operations From onboarding to compliance to set…" at bounding box center [670, 348] width 1102 height 395
click at [330, 389] on div "Agentic AI Platform for FinTech Operations From onboarding to compliance to set…" at bounding box center [670, 348] width 1102 height 395
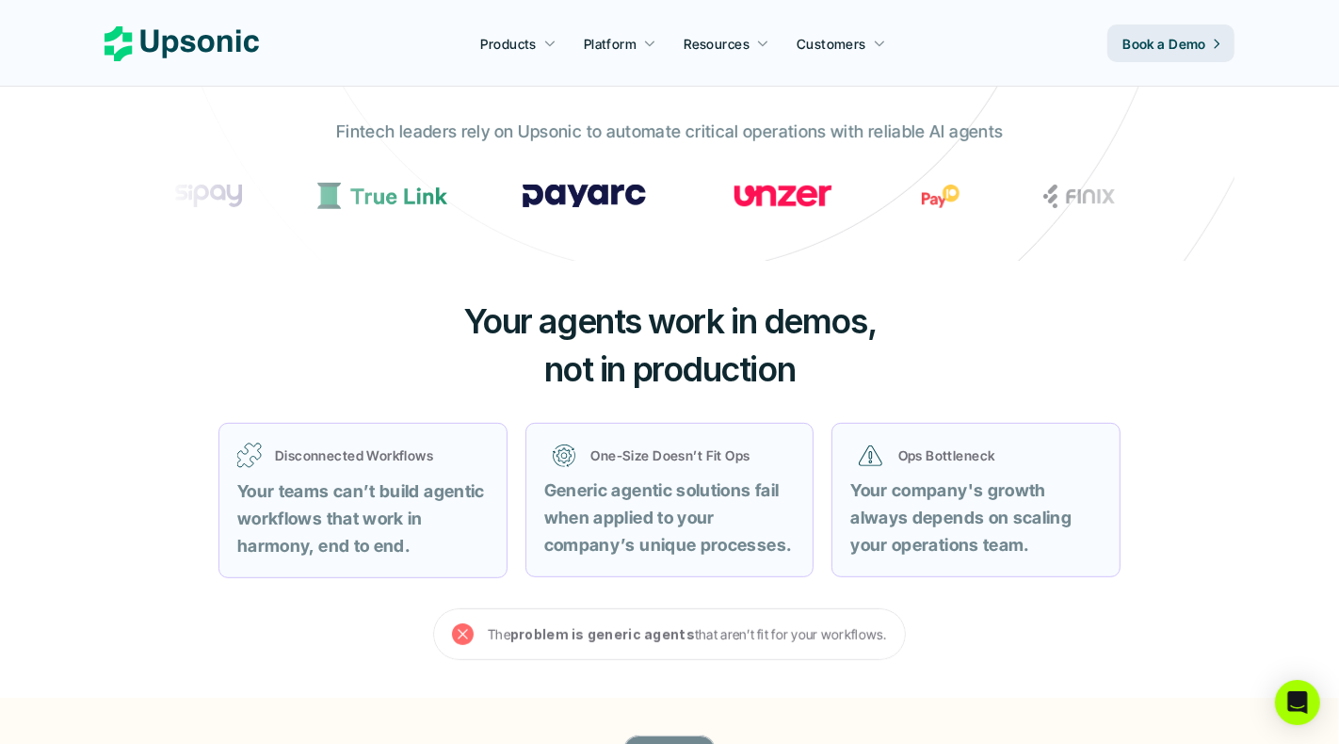
scroll to position [505, 0]
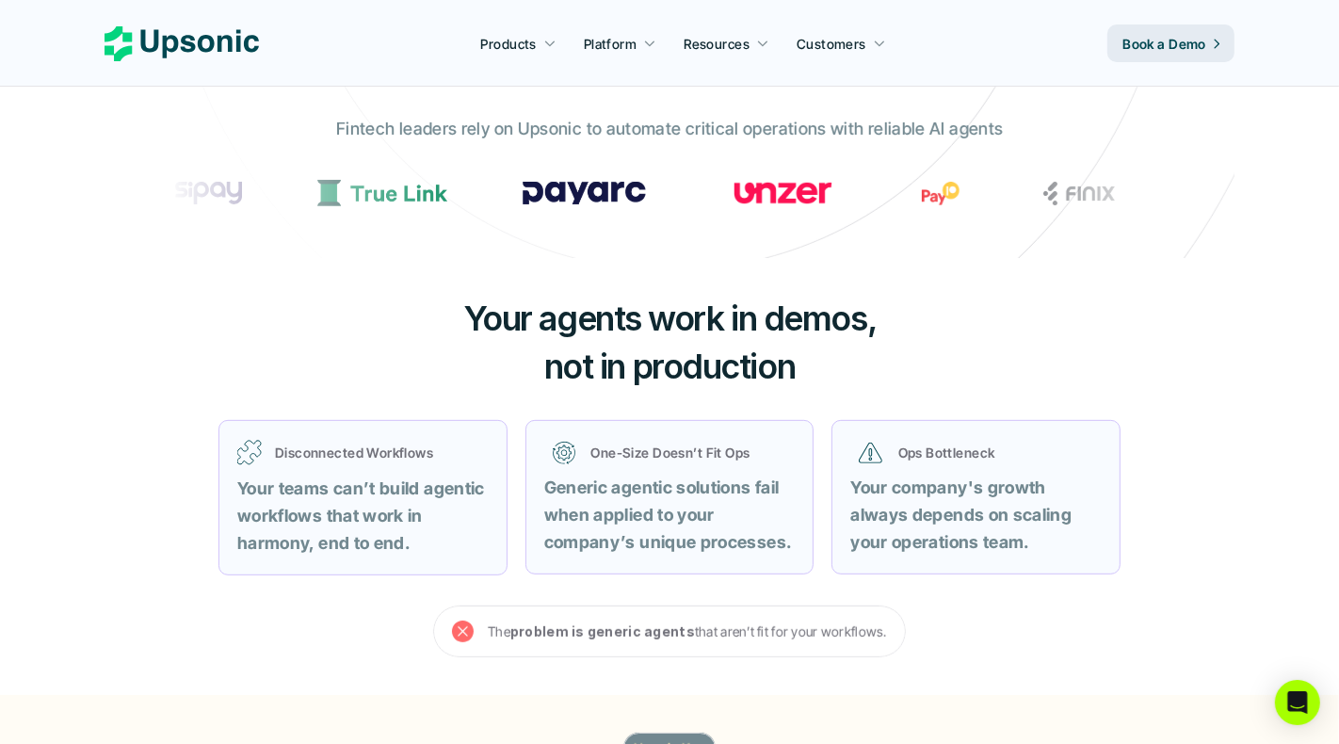
drag, startPoint x: 367, startPoint y: 202, endPoint x: 279, endPoint y: 207, distance: 88.6
